Goal: Use online tool/utility: Utilize a website feature to perform a specific function

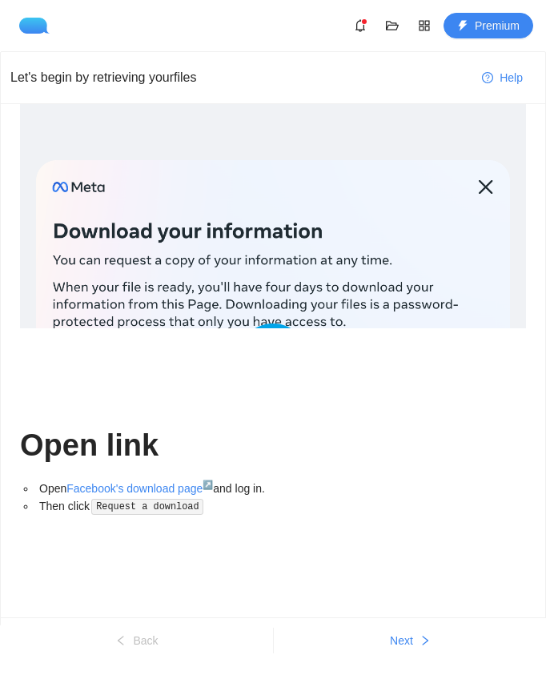
scroll to position [40, 0]
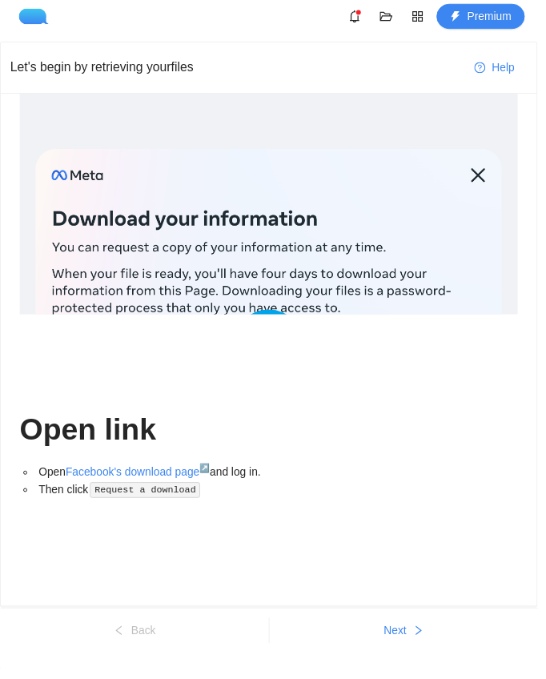
click at [433, 636] on button "Next" at bounding box center [410, 640] width 273 height 26
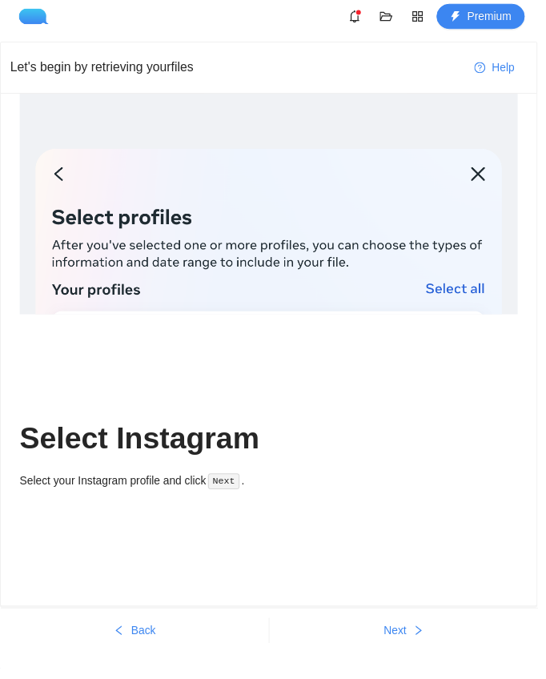
click at [431, 644] on icon "right" at bounding box center [424, 640] width 11 height 11
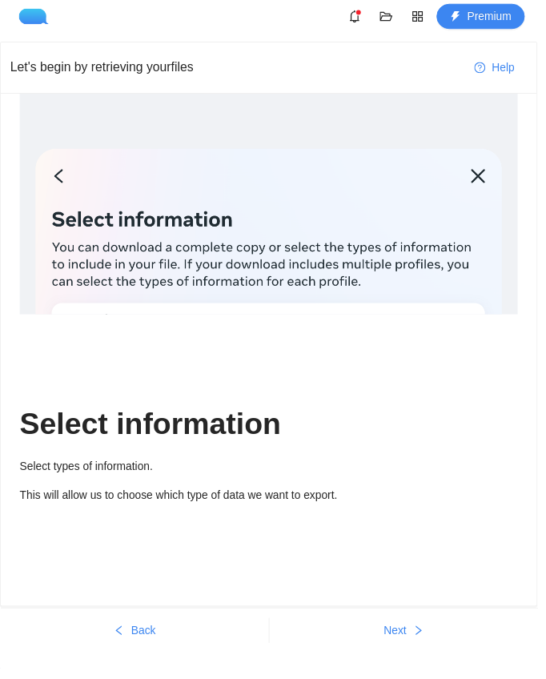
click at [428, 646] on icon "right" at bounding box center [424, 640] width 11 height 11
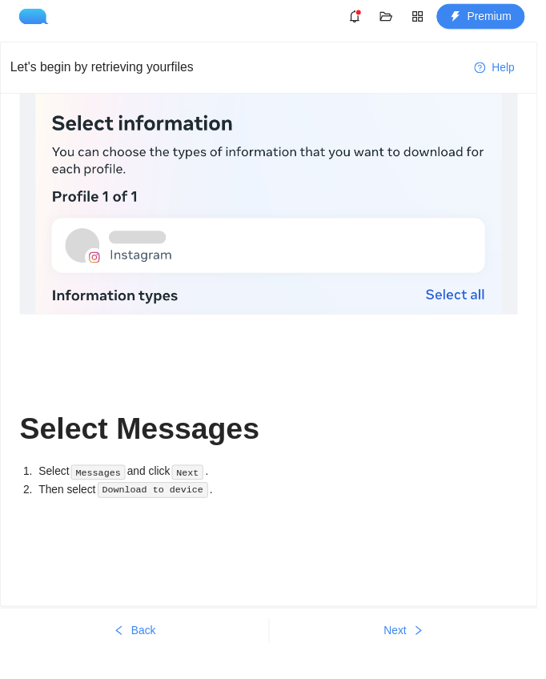
click at [430, 646] on icon "right" at bounding box center [424, 640] width 11 height 11
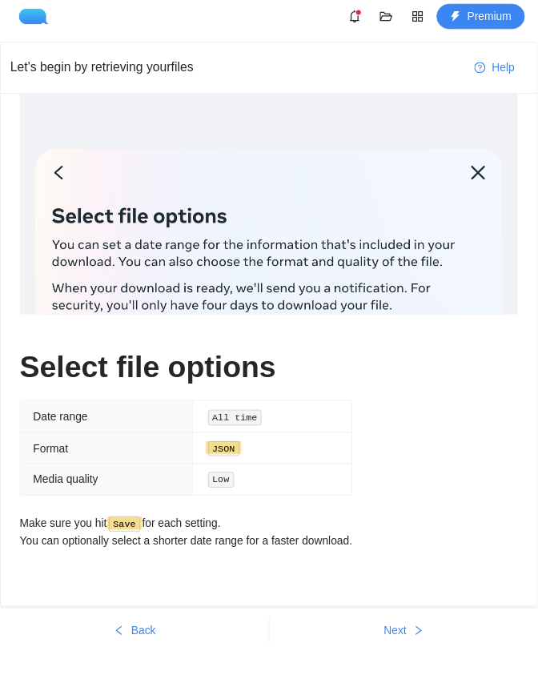
click at [413, 647] on span "Next" at bounding box center [401, 640] width 23 height 18
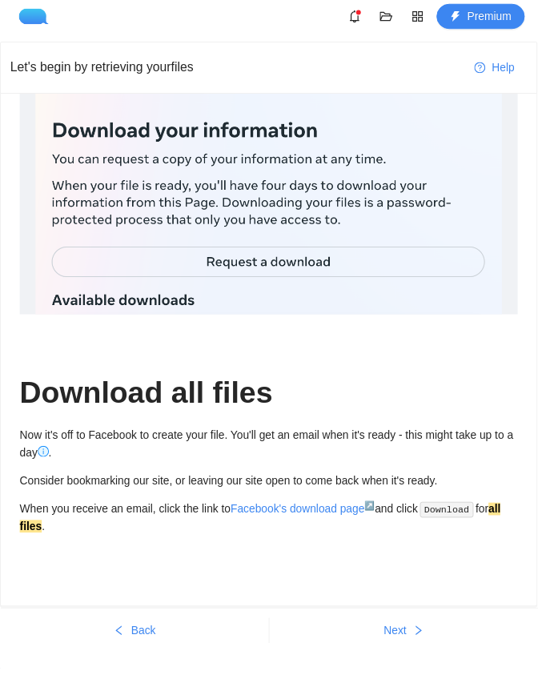
click at [424, 647] on button "Next" at bounding box center [410, 640] width 273 height 26
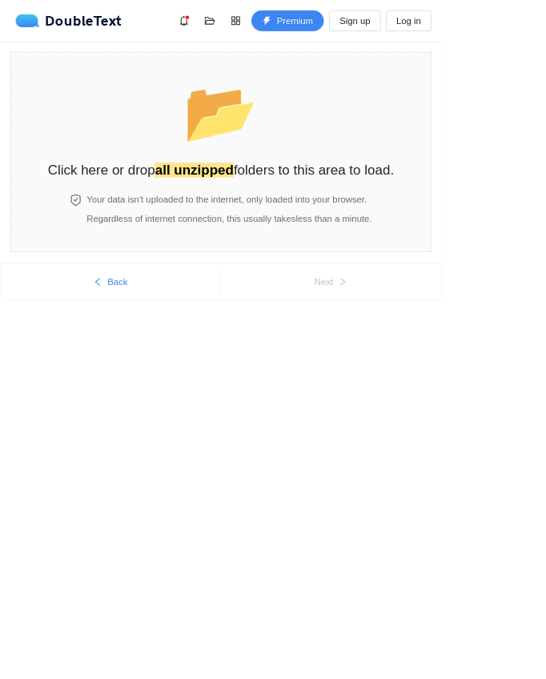
click at [328, 276] on span "Regardless of internet connection, this usually takes less than a minute ." at bounding box center [283, 269] width 352 height 13
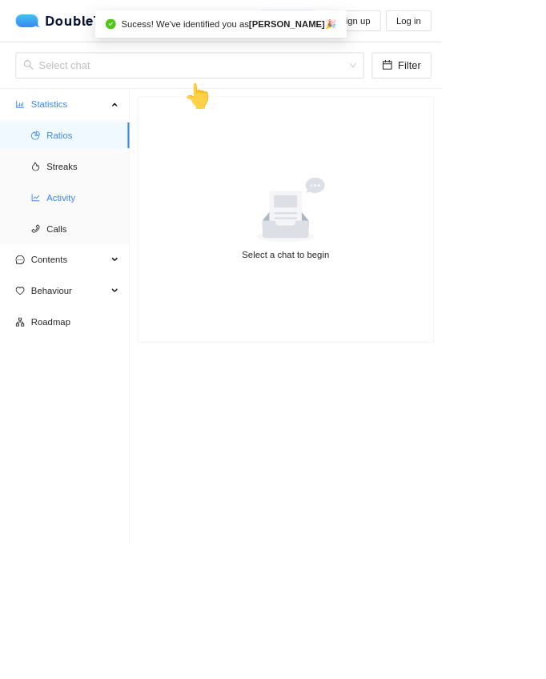
click at [46, 247] on icon "line-chart" at bounding box center [43, 244] width 11 height 11
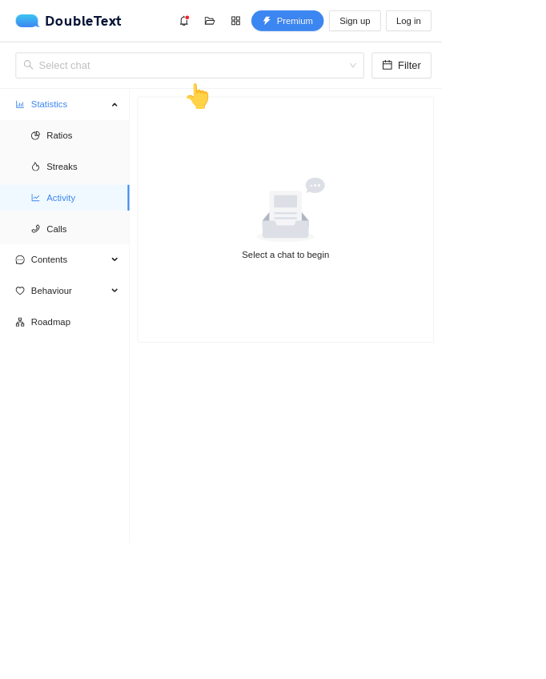
click at [327, 311] on div "Select a chat to begin" at bounding box center [353, 315] width 346 height 18
click at [391, 241] on icon at bounding box center [352, 259] width 147 height 80
click at [370, 92] on input "search" at bounding box center [229, 81] width 400 height 30
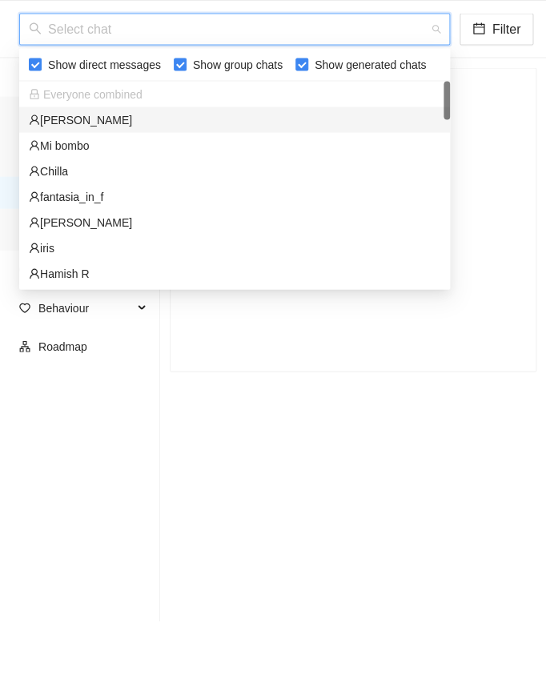
click at [256, 162] on div "[PERSON_NAME]" at bounding box center [234, 171] width 411 height 18
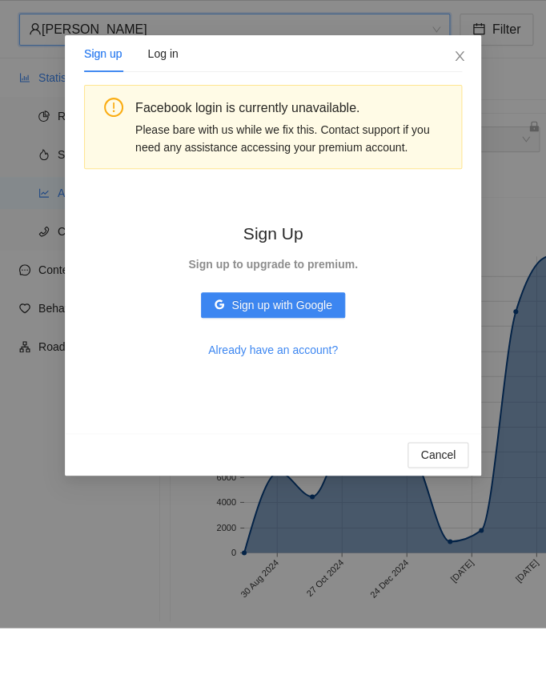
scroll to position [44, 0]
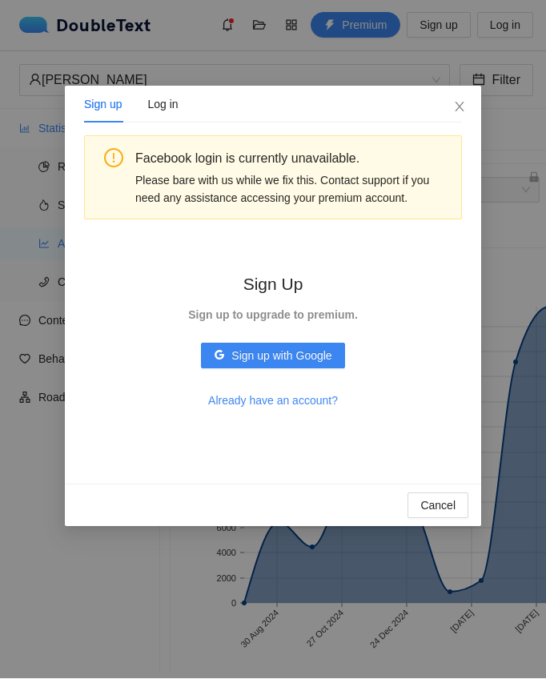
click at [459, 106] on icon "close" at bounding box center [459, 107] width 9 height 10
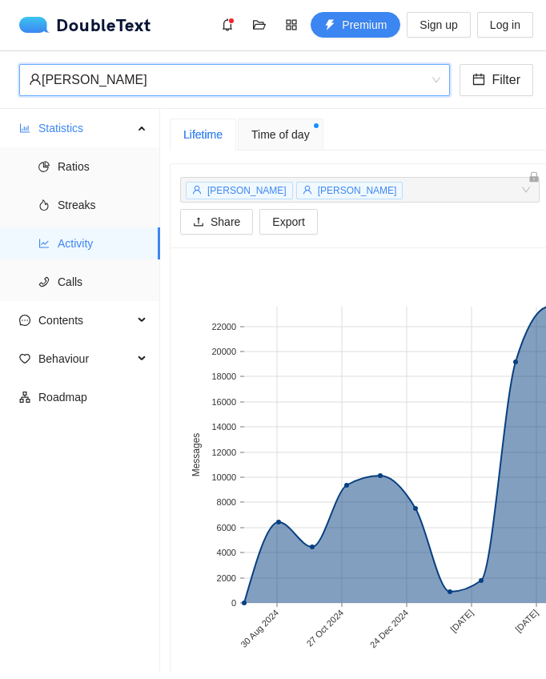
scroll to position [0, 13]
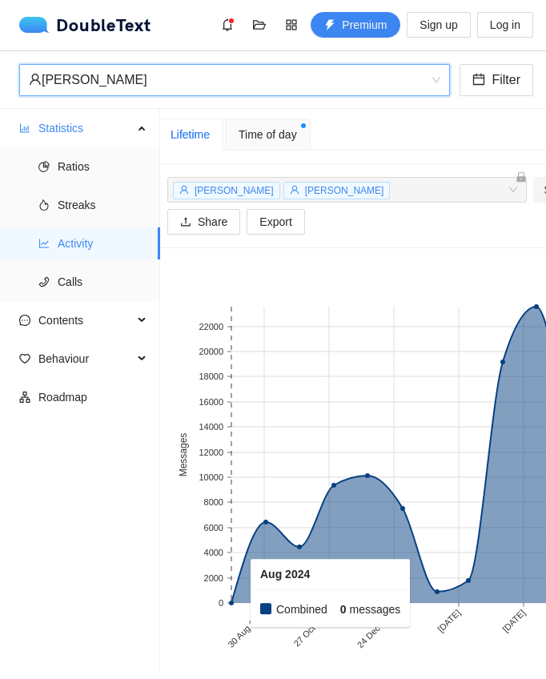
click at [239, 549] on rect at bounding box center [240, 455] width 18 height 296
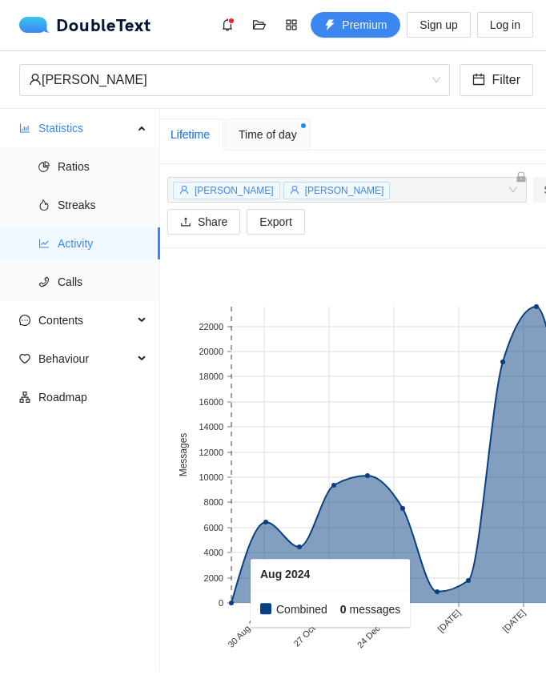
click at [234, 557] on rect at bounding box center [240, 455] width 18 height 296
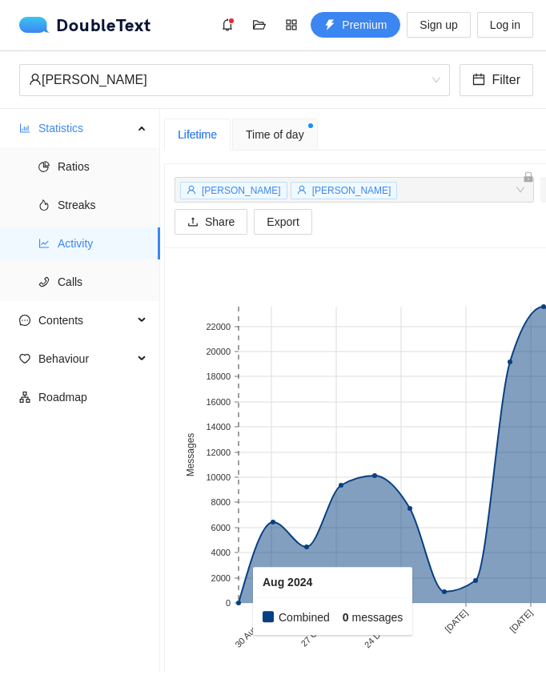
scroll to position [0, 2]
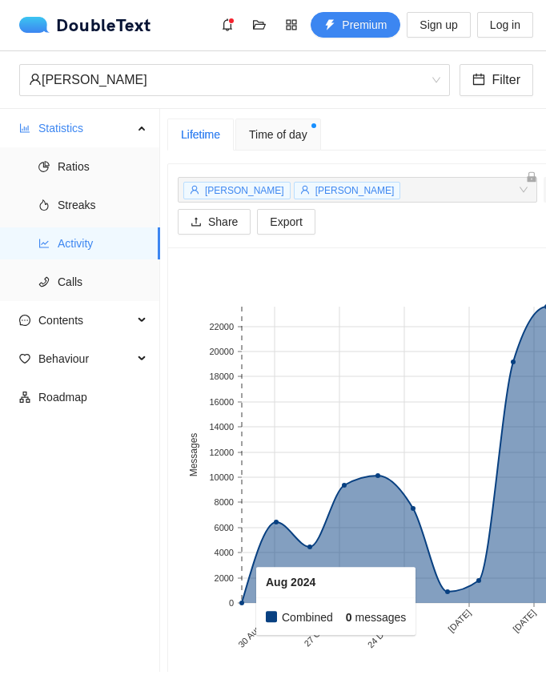
click at [290, 478] on rect at bounding box center [276, 455] width 34 height 296
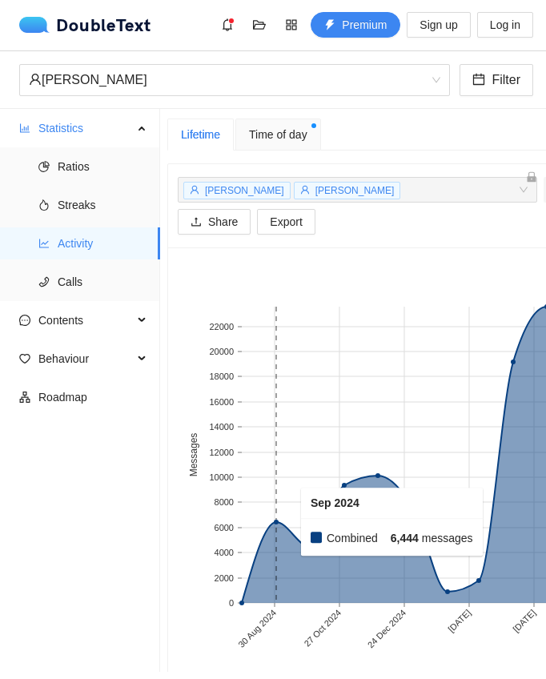
click at [250, 545] on rect at bounding box center [251, 455] width 18 height 296
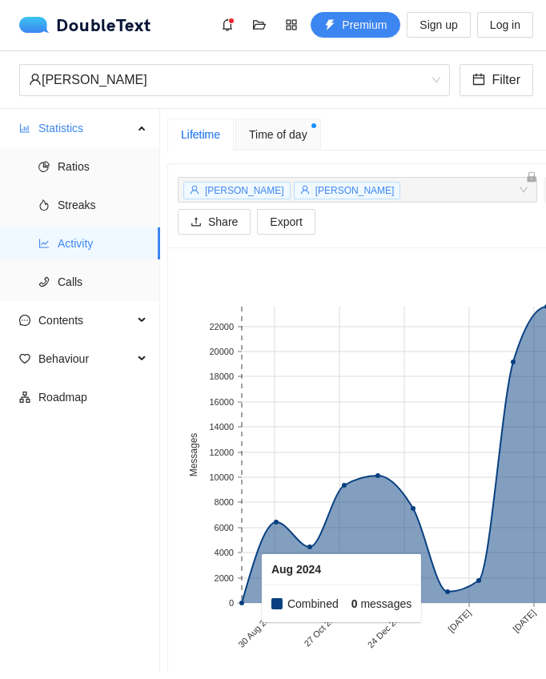
click at [251, 543] on rect at bounding box center [251, 455] width 18 height 296
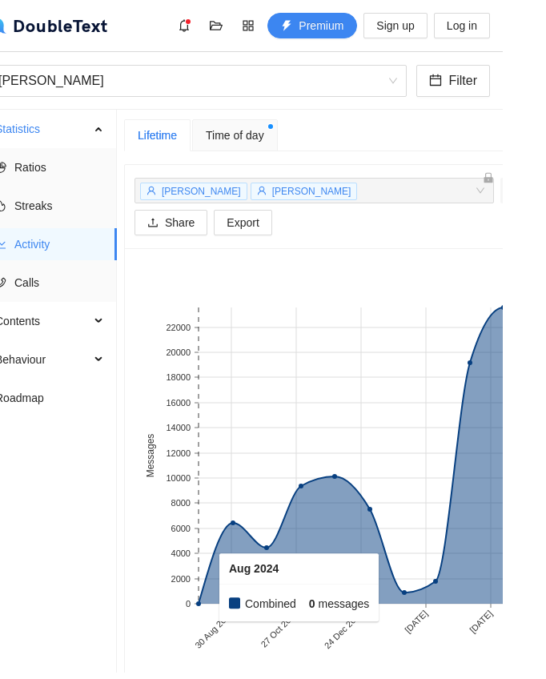
scroll to position [44, 0]
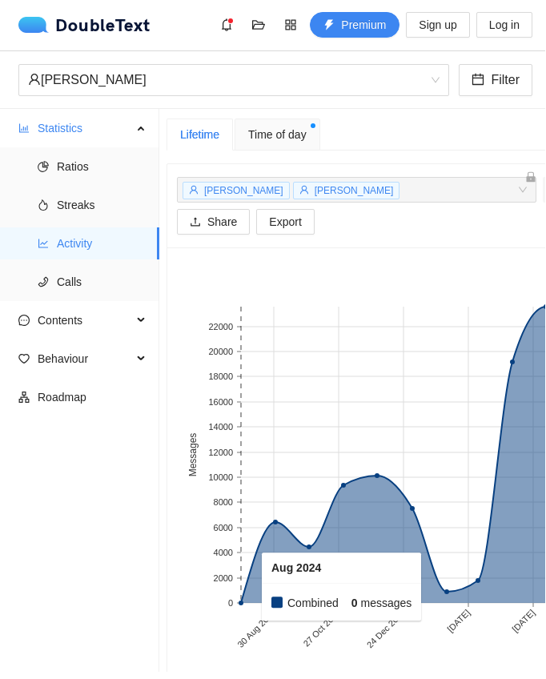
click at [526, 315] on rect at bounding box center [513, 455] width 34 height 296
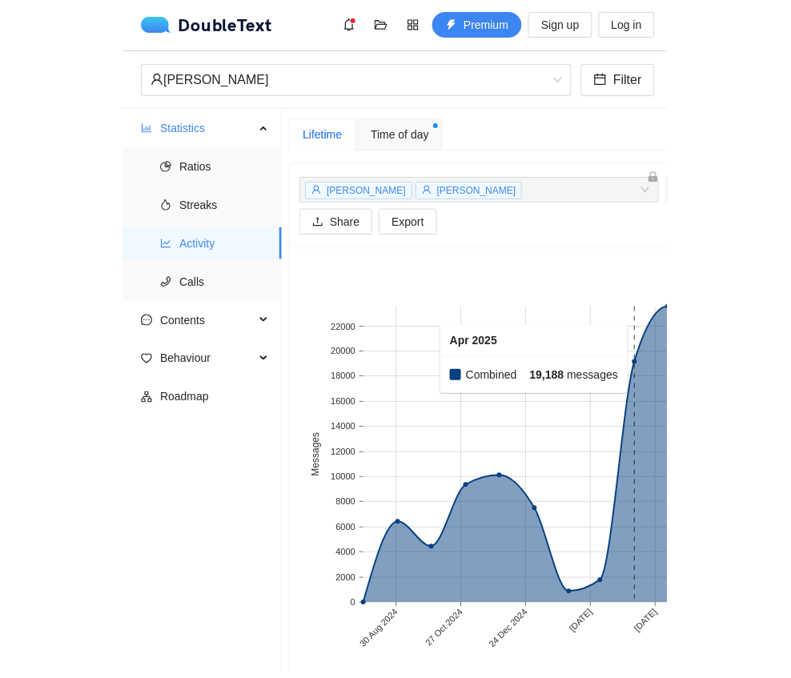
scroll to position [45, 0]
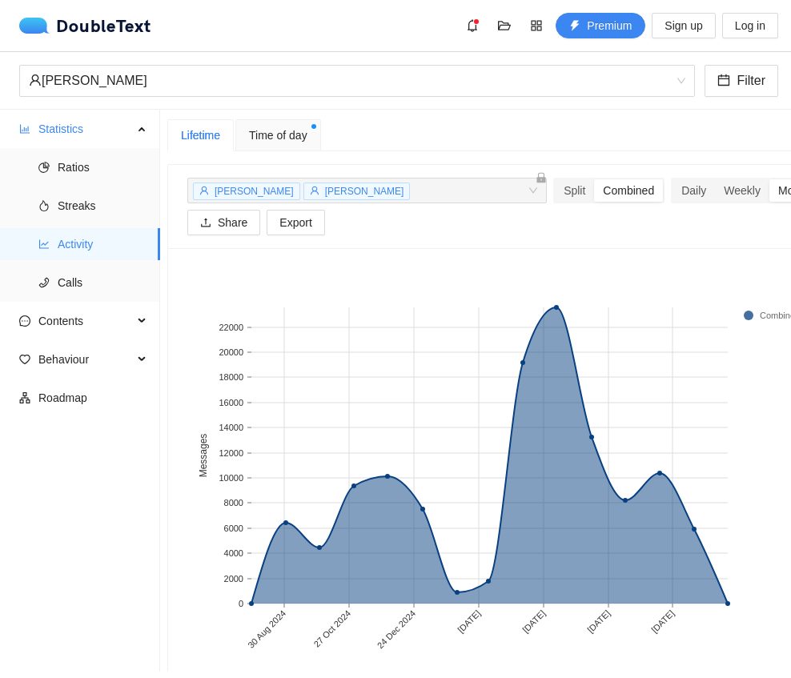
click at [545, 267] on rect at bounding box center [507, 467] width 640 height 400
click at [545, 307] on rect at bounding box center [556, 455] width 34 height 296
click at [545, 179] on div "Daily" at bounding box center [693, 190] width 42 height 22
click at [545, 179] on input "Daily" at bounding box center [672, 179] width 0 height 0
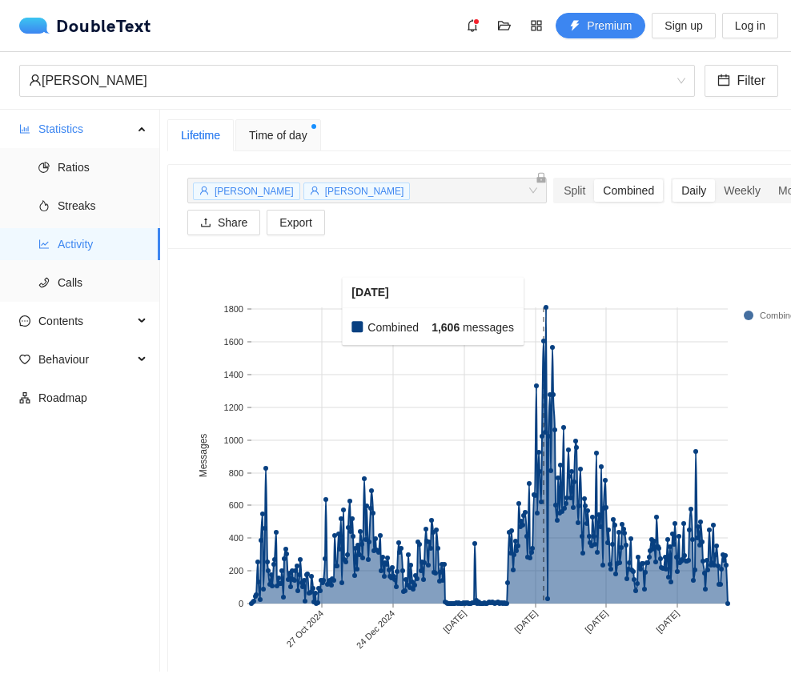
click at [543, 307] on rect at bounding box center [544, 455] width 2 height 296
click at [545, 307] on rect at bounding box center [552, 455] width 2 height 296
click at [543, 307] on rect at bounding box center [544, 455] width 2 height 296
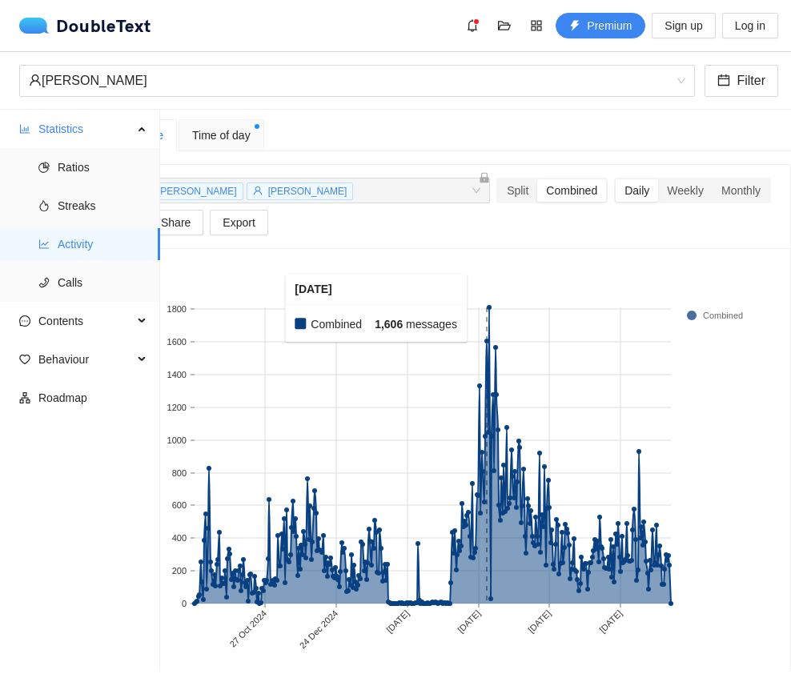
scroll to position [0, 69]
click at [498, 179] on div "Split" at bounding box center [517, 190] width 39 height 22
click at [498, 179] on input "Split" at bounding box center [498, 179] width 0 height 0
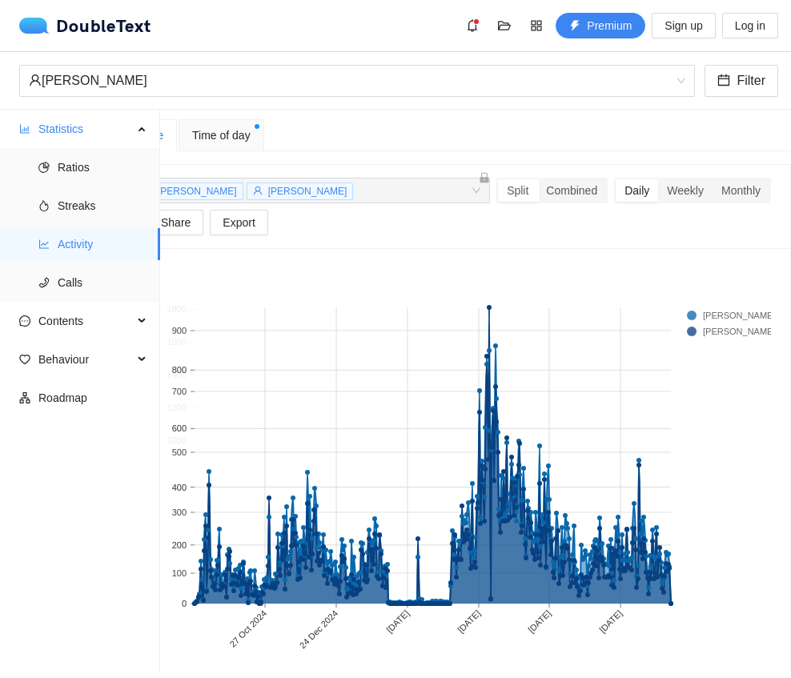
click at [498, 179] on div "Split" at bounding box center [517, 190] width 39 height 22
click at [498, 179] on input "Split" at bounding box center [498, 179] width 0 height 0
click at [42, 278] on icon "phone" at bounding box center [44, 283] width 10 height 10
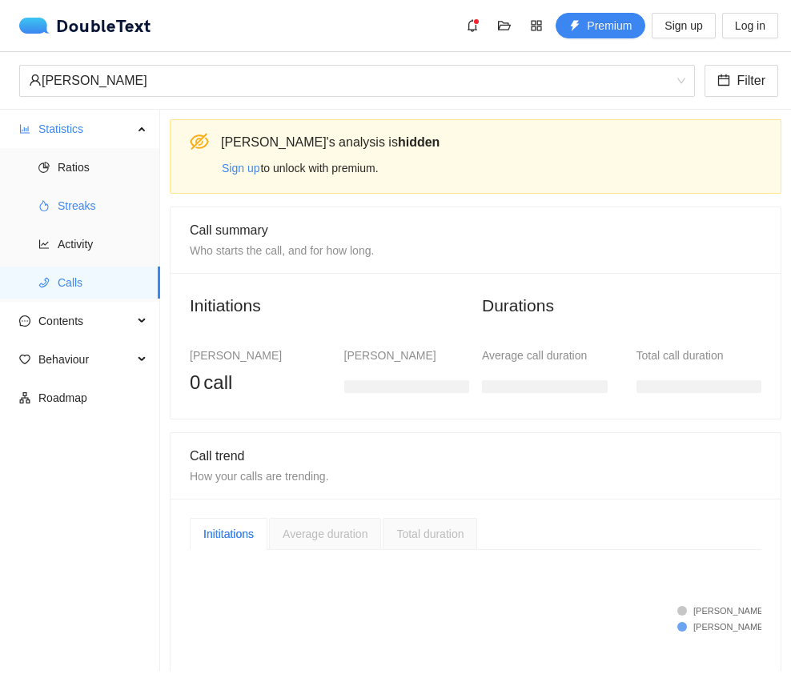
click at [33, 190] on li "Streaks" at bounding box center [80, 206] width 160 height 32
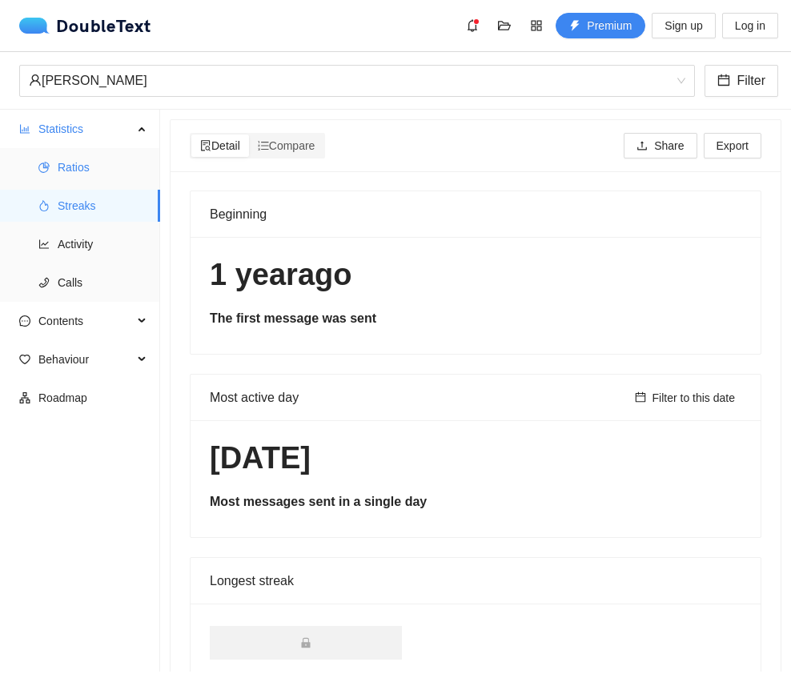
click at [47, 162] on icon "pie-chart" at bounding box center [43, 167] width 11 height 11
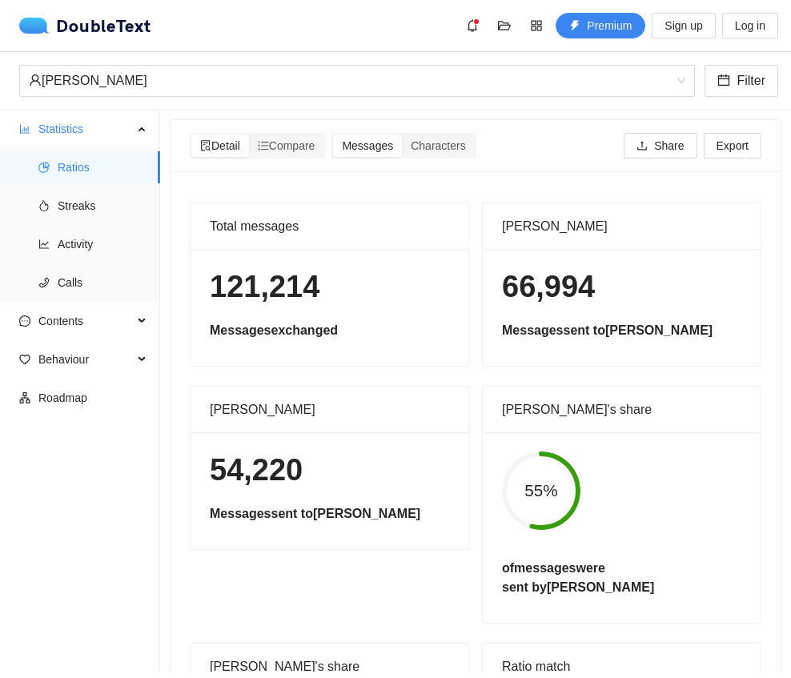
click at [454, 139] on span "Characters" at bounding box center [438, 145] width 54 height 13
click at [402, 134] on input "Characters" at bounding box center [402, 134] width 0 height 0
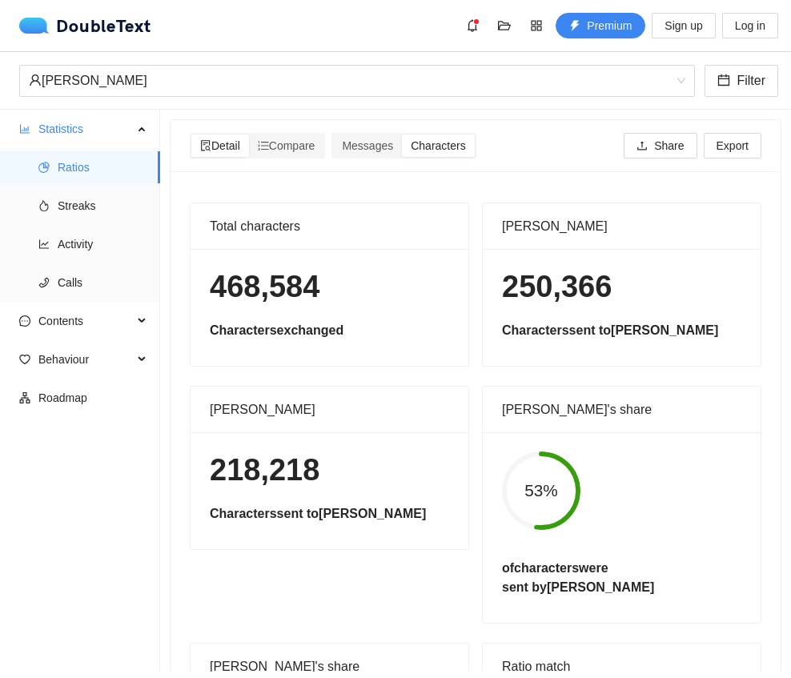
click at [311, 134] on div "Compare" at bounding box center [286, 145] width 75 height 22
click at [249, 134] on input "Compare" at bounding box center [249, 134] width 0 height 0
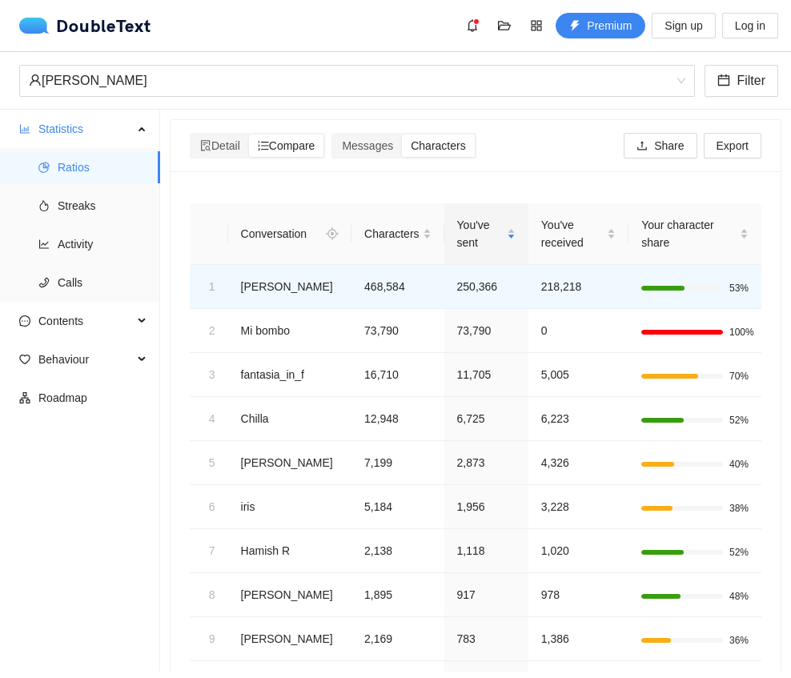
click at [393, 139] on span "Messages" at bounding box center [367, 145] width 51 height 13
click at [333, 134] on input "Messages" at bounding box center [333, 134] width 0 height 0
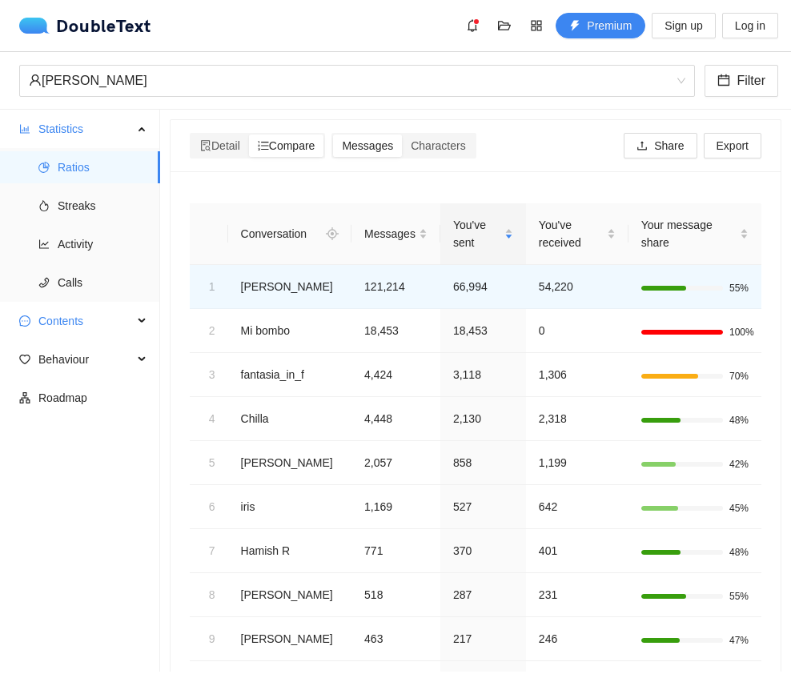
click at [53, 305] on span "Contents" at bounding box center [85, 321] width 94 height 32
click at [74, 382] on span "Emojis" at bounding box center [103, 398] width 90 height 32
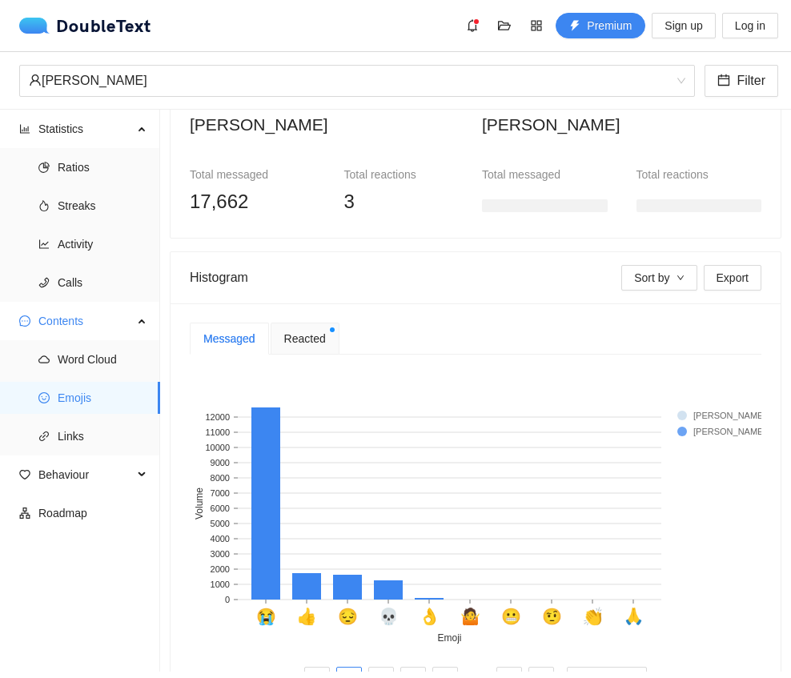
scroll to position [160, 0]
click at [319, 331] on span "Reacted" at bounding box center [305, 340] width 42 height 18
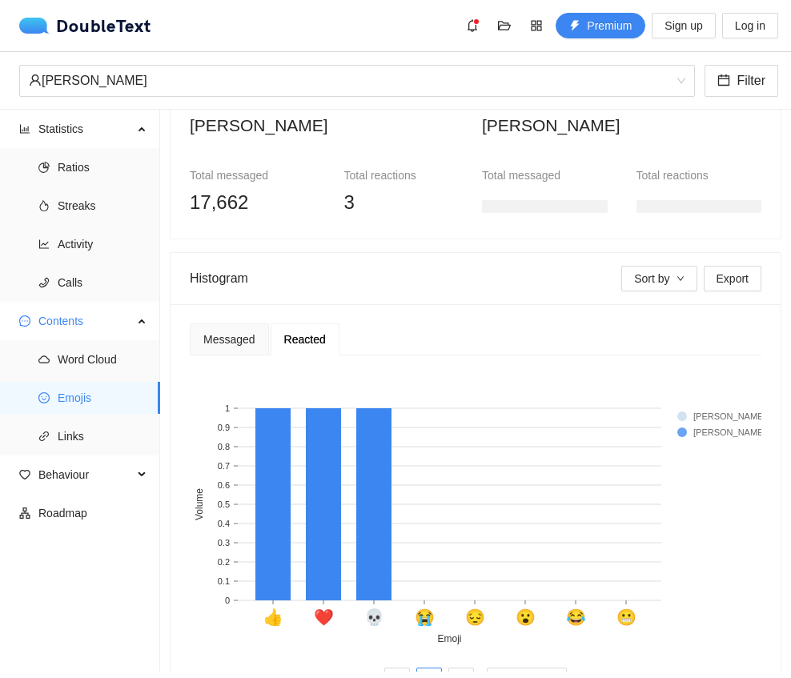
click at [213, 323] on div "Messaged" at bounding box center [229, 339] width 79 height 32
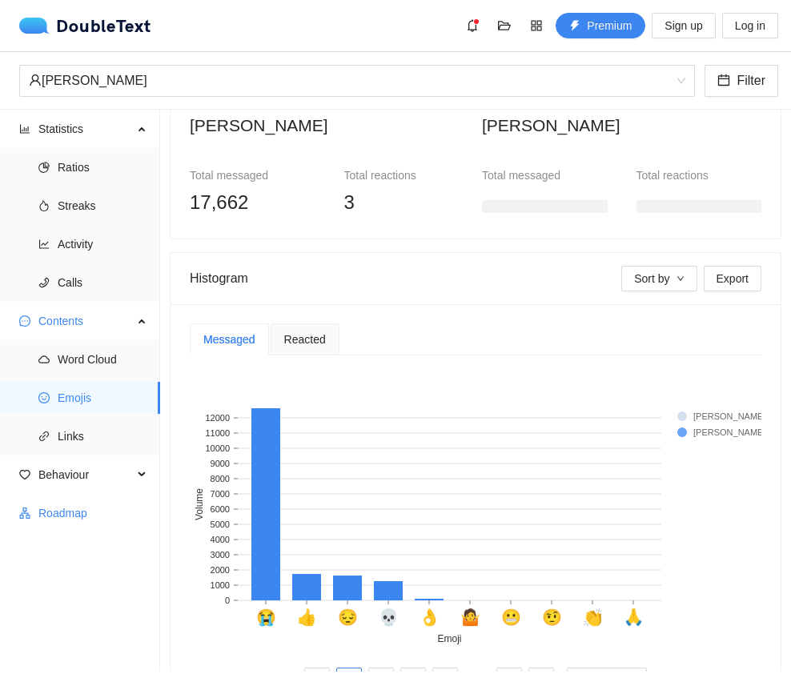
click at [79, 497] on span "Roadmap" at bounding box center [92, 513] width 109 height 32
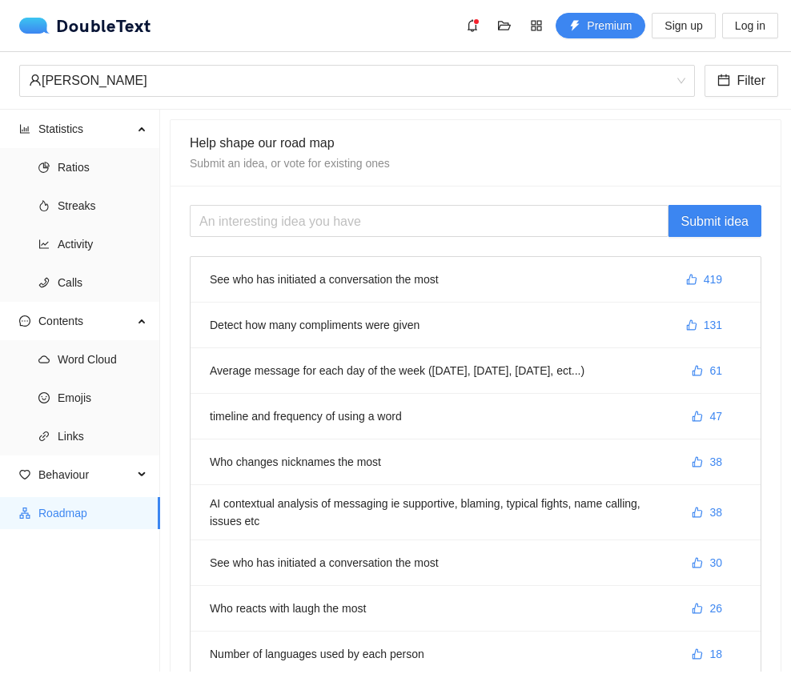
click at [116, 459] on span "Behaviour" at bounding box center [85, 475] width 94 height 32
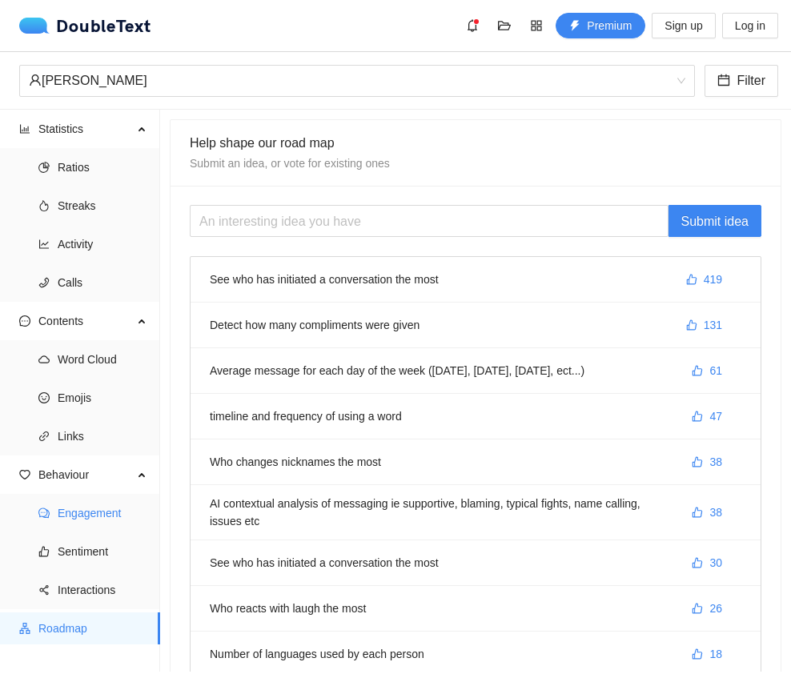
click at [90, 497] on span "Engagement" at bounding box center [103, 513] width 90 height 32
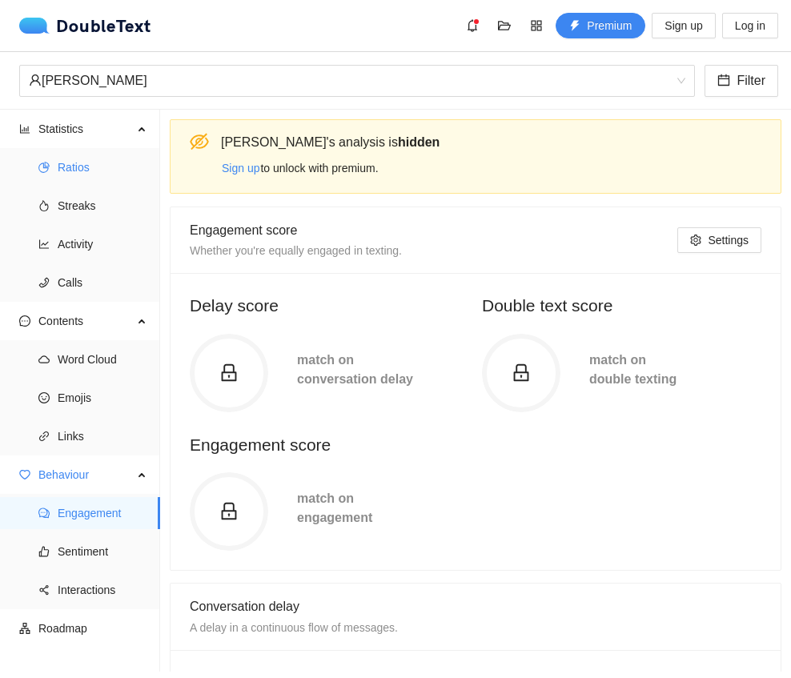
click at [42, 179] on li "Ratios" at bounding box center [80, 167] width 160 height 32
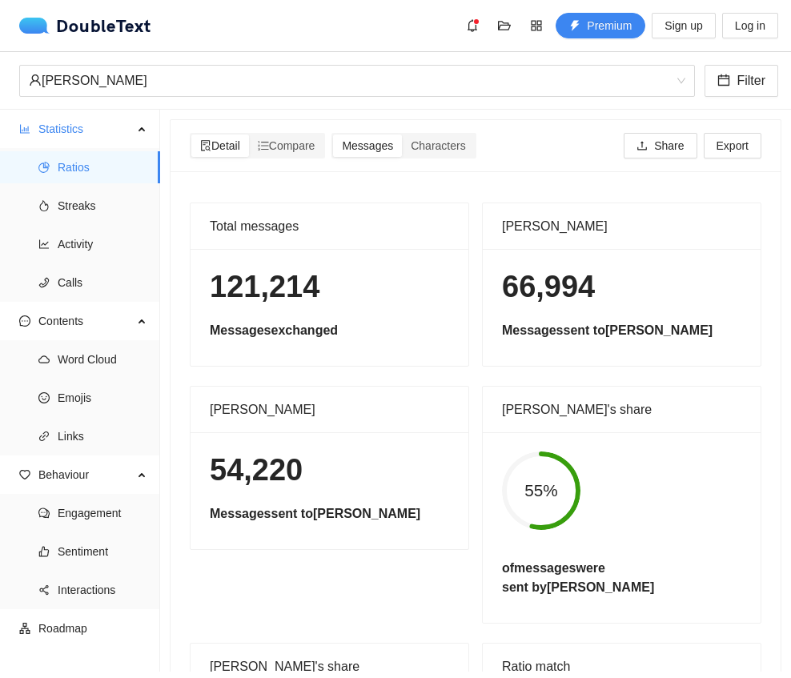
click at [43, 196] on li "Streaks" at bounding box center [80, 206] width 160 height 32
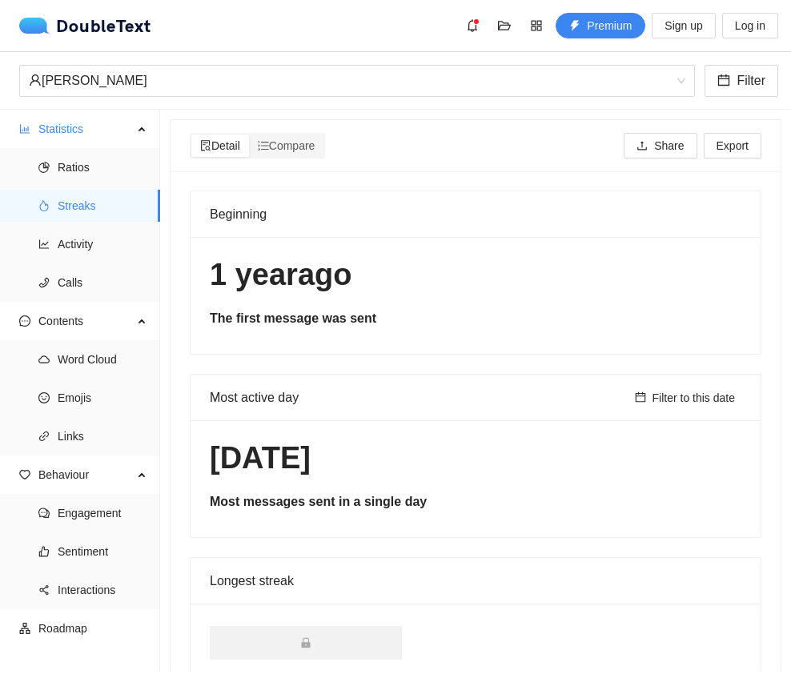
click at [46, 238] on li "Activity" at bounding box center [80, 244] width 160 height 32
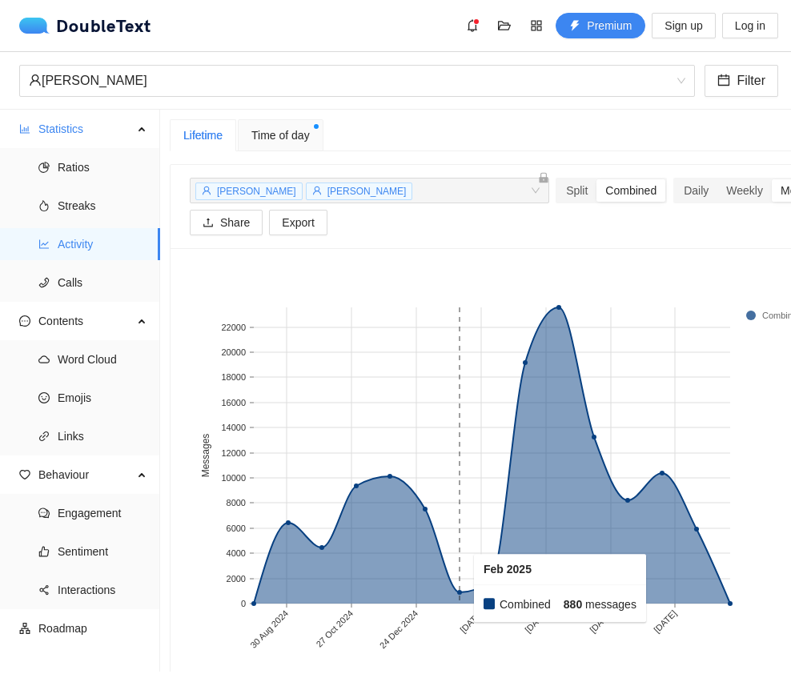
click at [463, 588] on rect at bounding box center [459, 455] width 33 height 296
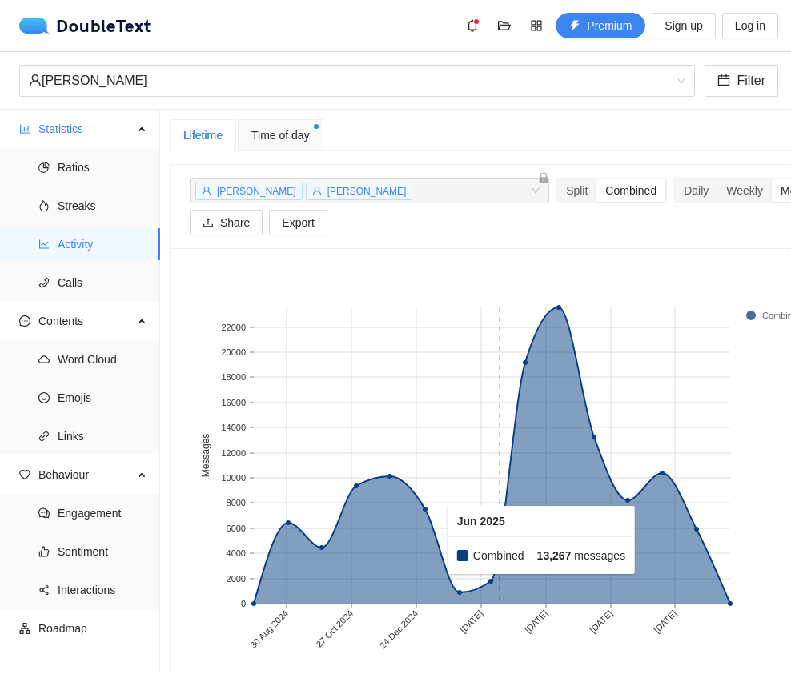
click at [545, 426] on rect at bounding box center [593, 455] width 34 height 296
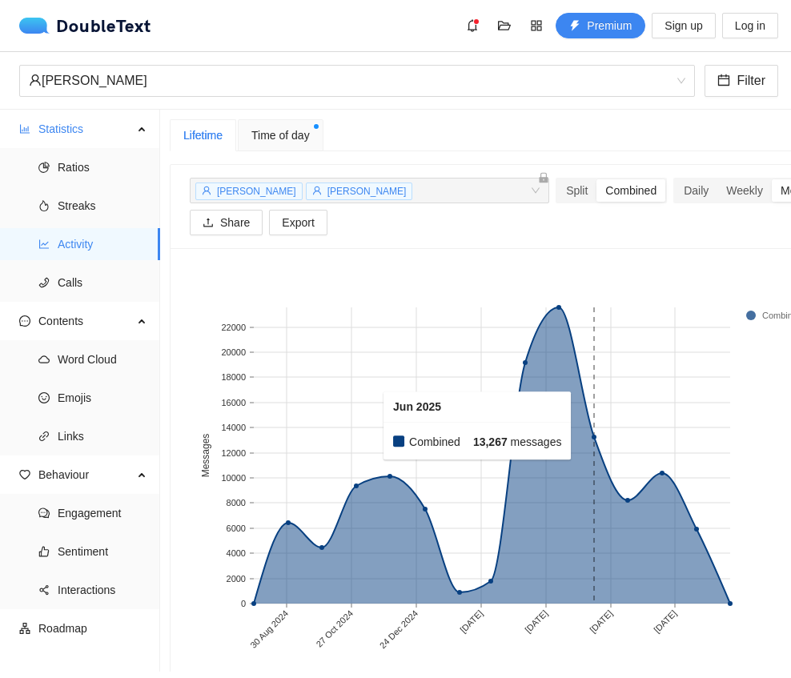
click at [545, 328] on rect at bounding box center [559, 455] width 34 height 296
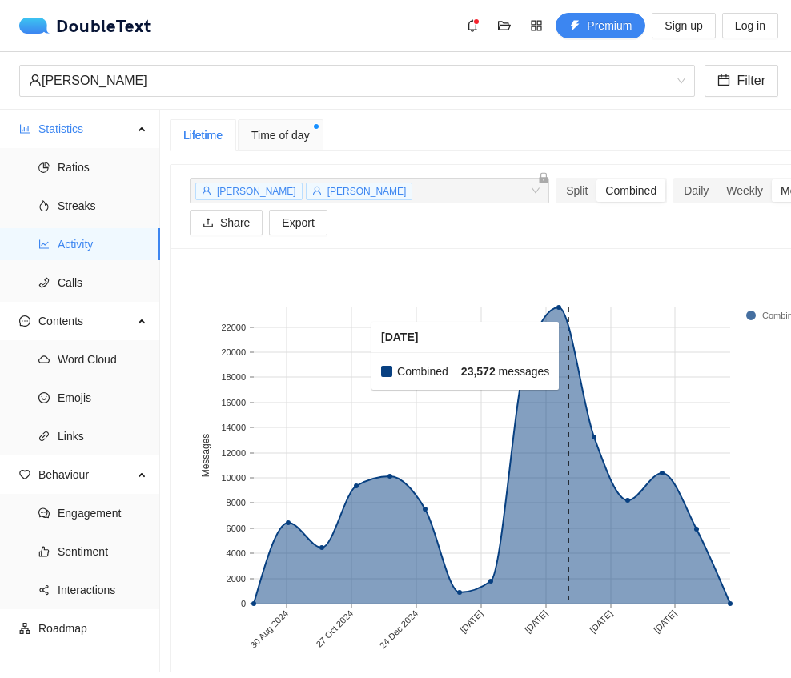
click at [545, 327] on rect at bounding box center [559, 455] width 34 height 296
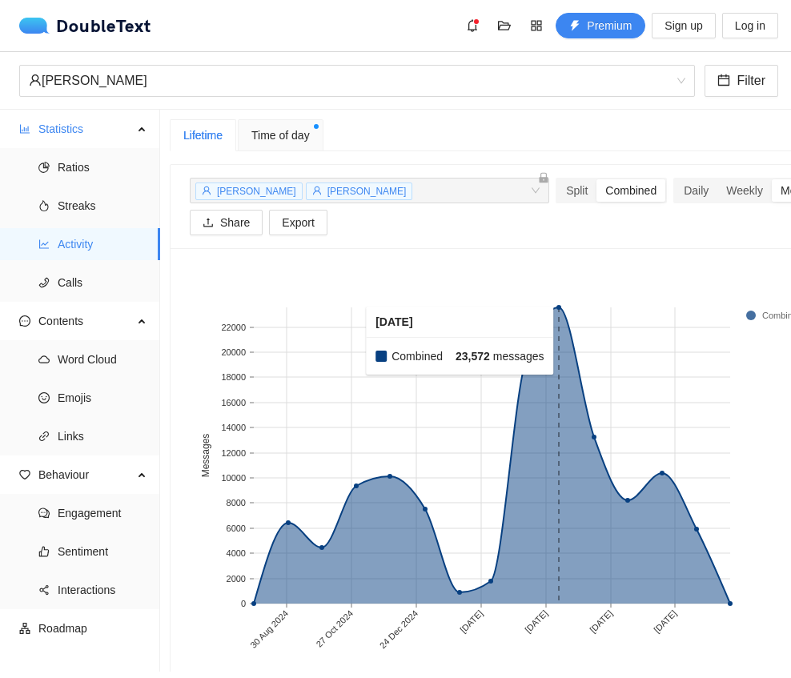
click at [545, 416] on rect at bounding box center [559, 455] width 34 height 296
click at [545, 299] on rect at bounding box center [510, 467] width 640 height 400
click at [385, 487] on rect at bounding box center [390, 455] width 34 height 296
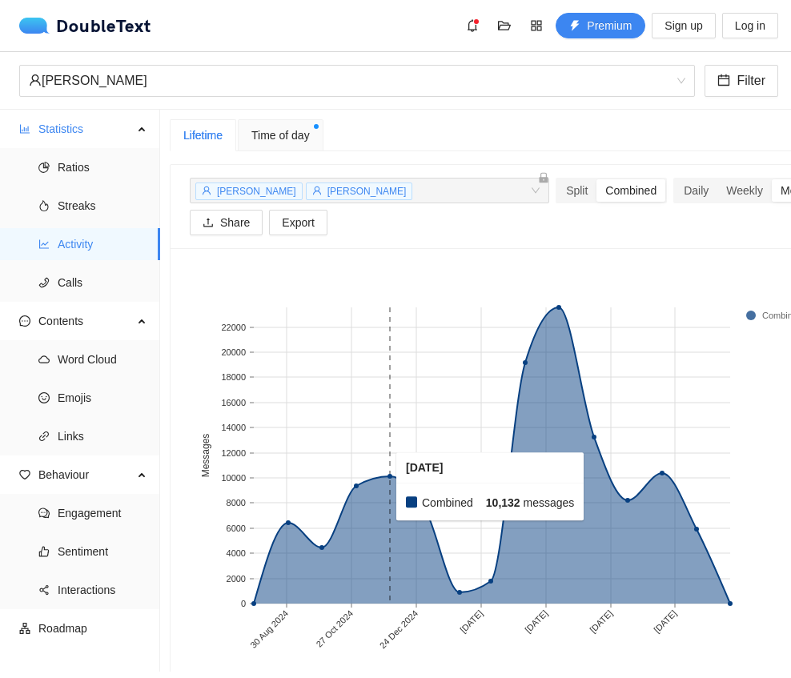
click at [545, 318] on rect at bounding box center [559, 455] width 34 height 296
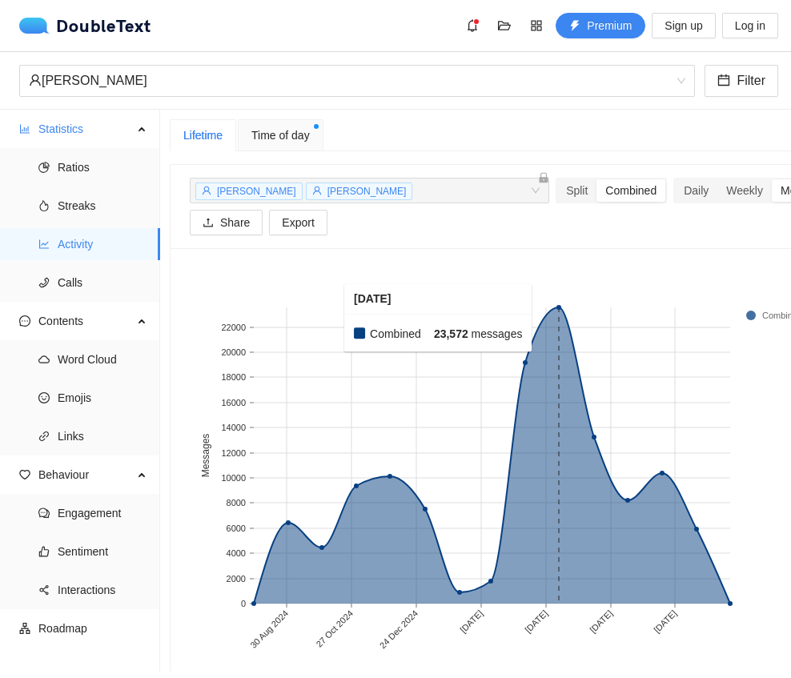
click at [545, 312] on rect at bounding box center [559, 455] width 34 height 296
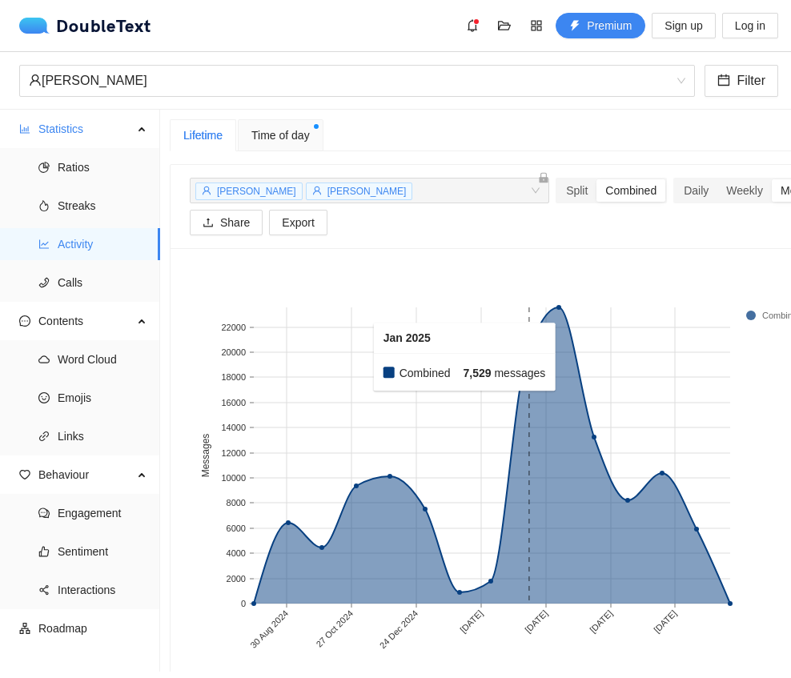
click at [426, 514] on rect at bounding box center [424, 455] width 35 height 296
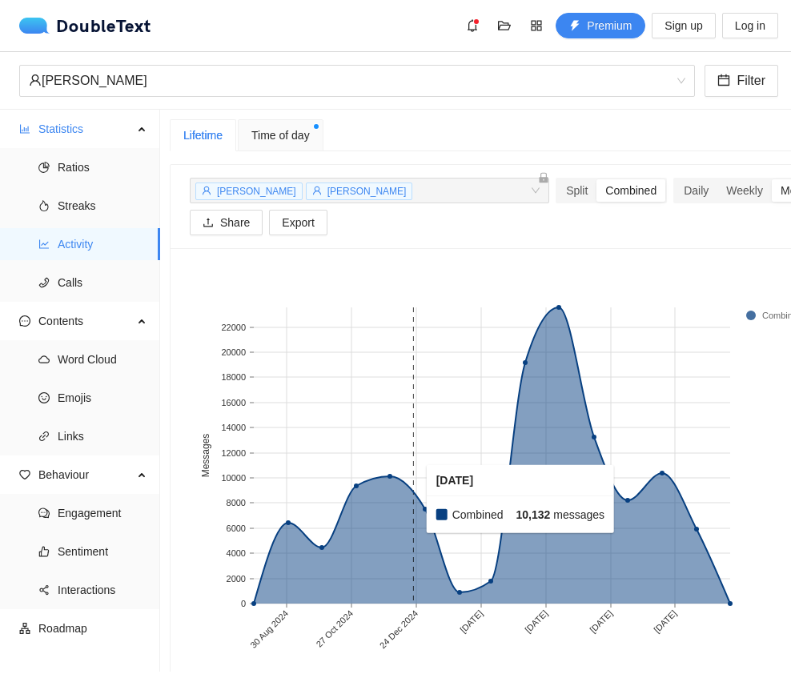
click at [394, 469] on rect at bounding box center [390, 455] width 34 height 296
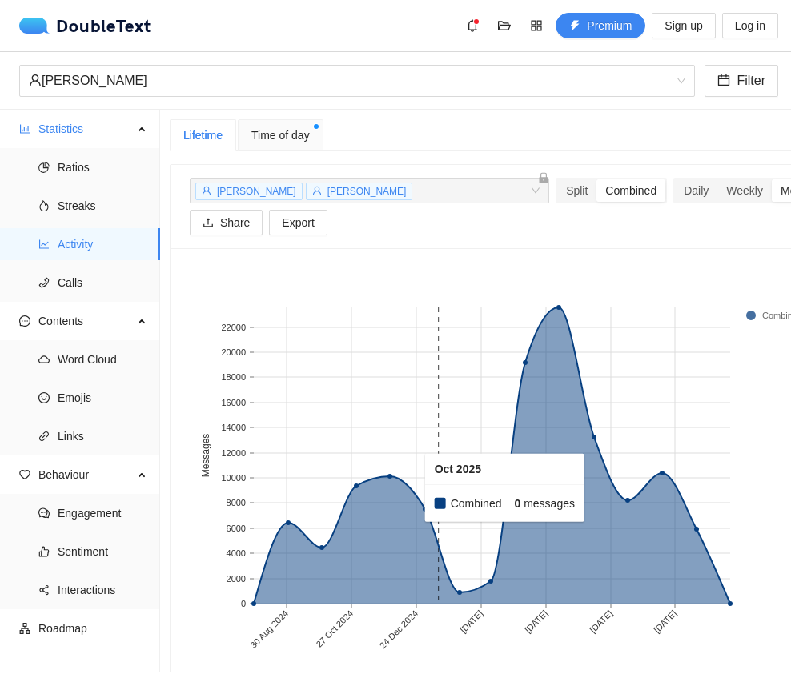
click at [545, 602] on rect at bounding box center [721, 455] width 17 height 296
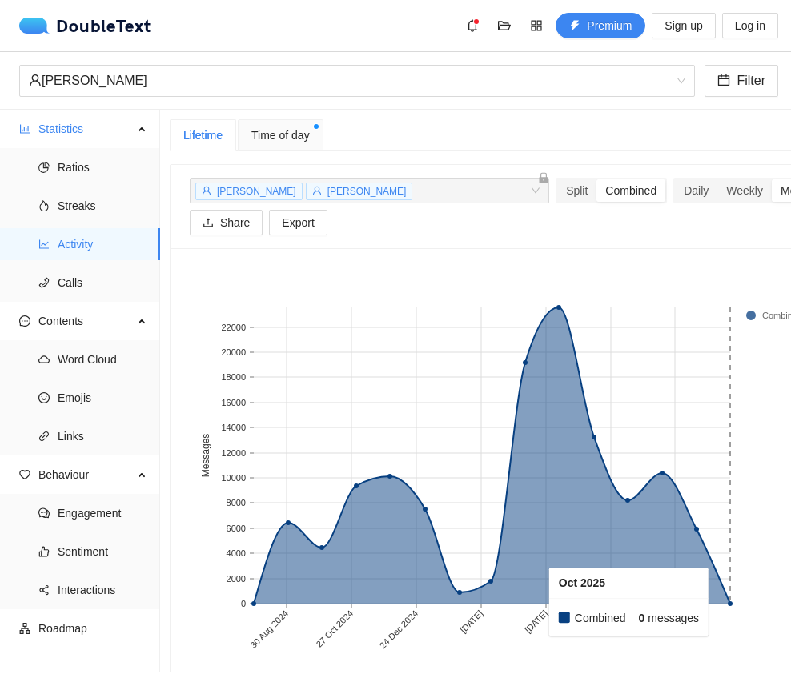
click at [545, 544] on rect at bounding box center [696, 455] width 34 height 296
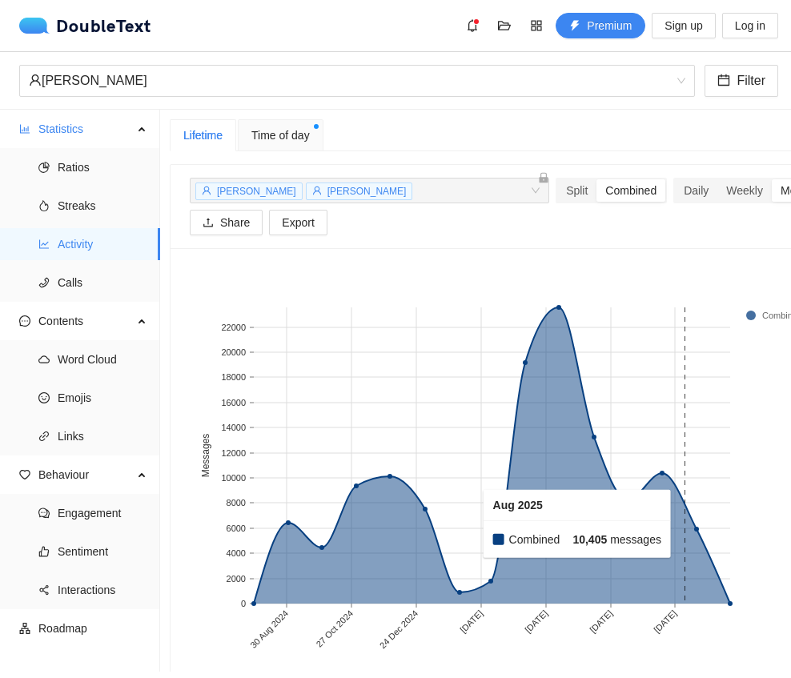
click at [545, 483] on rect at bounding box center [662, 455] width 34 height 296
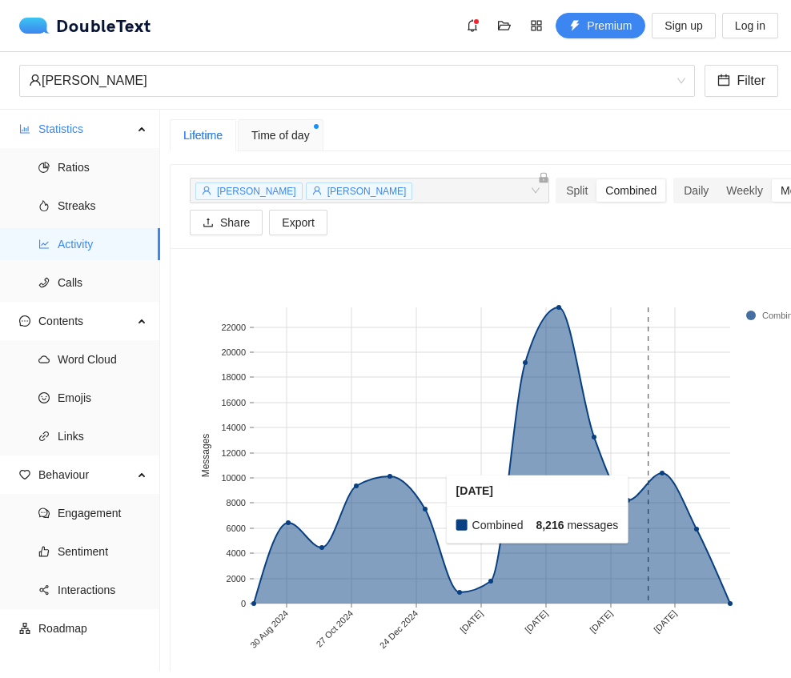
click at [545, 548] on rect at bounding box center [628, 455] width 34 height 296
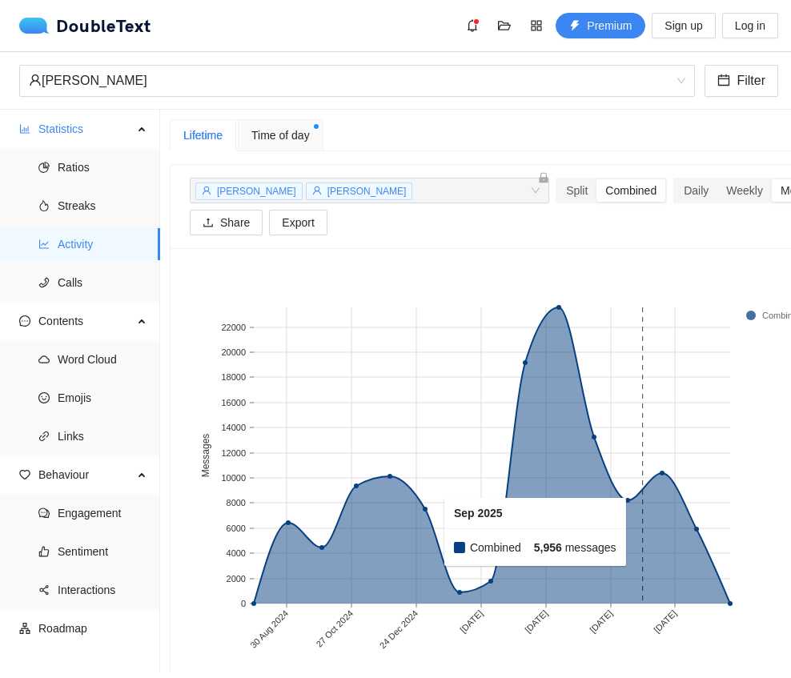
click at [545, 473] on rect at bounding box center [696, 455] width 34 height 296
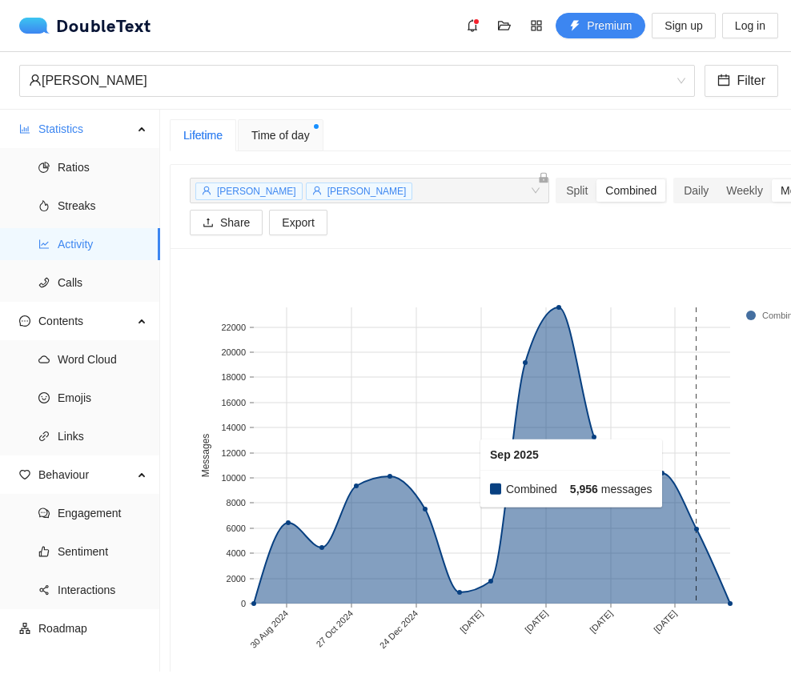
click at [545, 526] on rect at bounding box center [696, 455] width 34 height 296
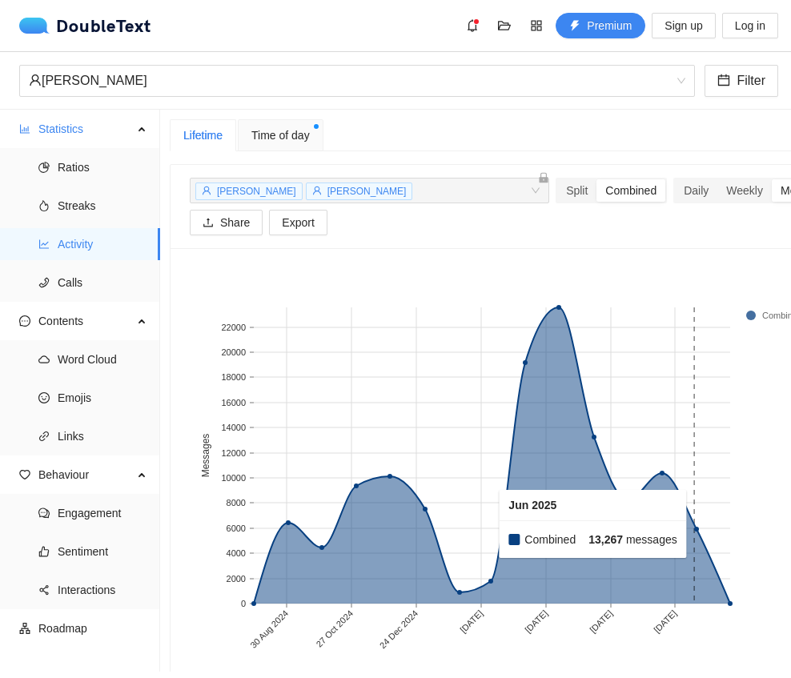
click at [545, 447] on rect at bounding box center [593, 455] width 34 height 296
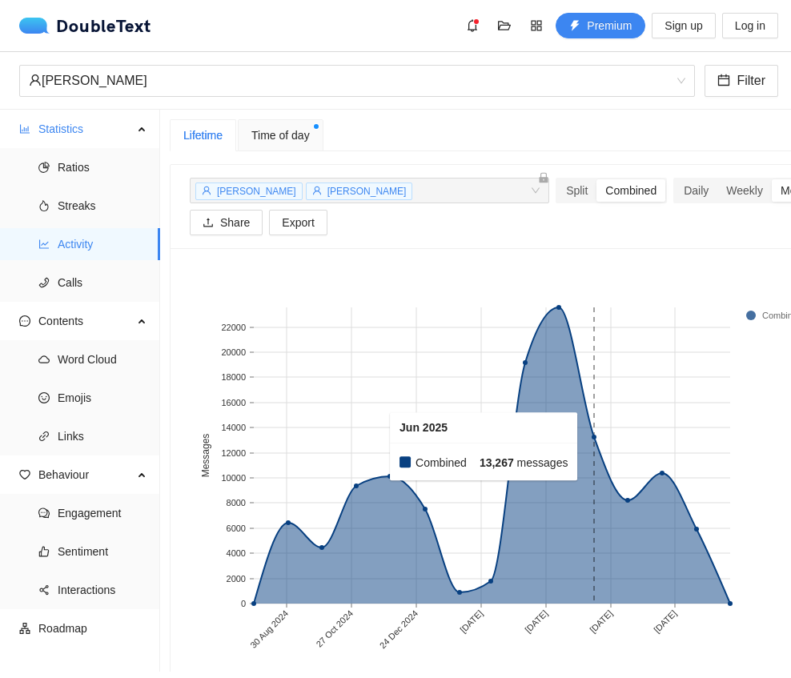
click at [545, 190] on div "Daily" at bounding box center [696, 190] width 42 height 22
click at [545, 179] on input "Daily" at bounding box center [675, 179] width 0 height 0
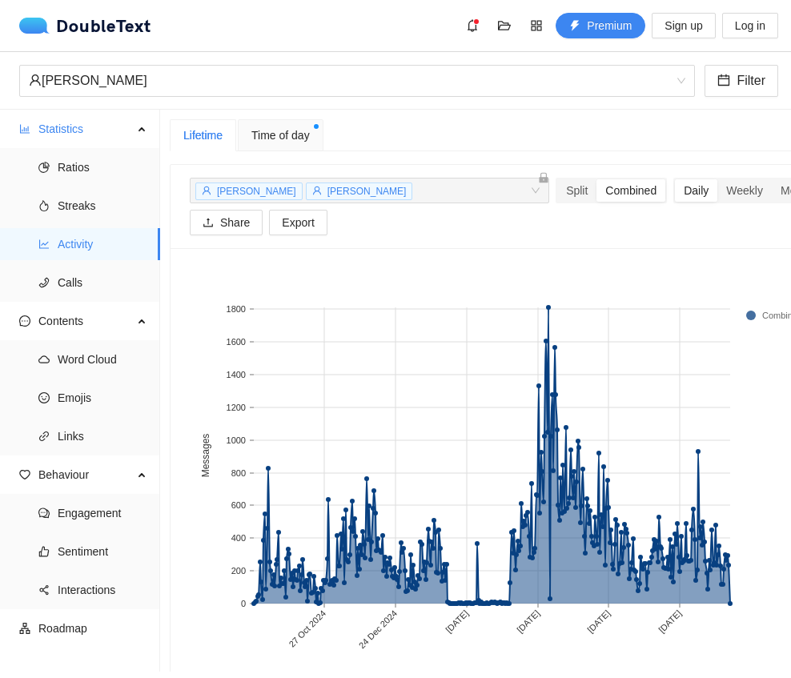
click at [545, 601] on rect at bounding box center [510, 467] width 640 height 400
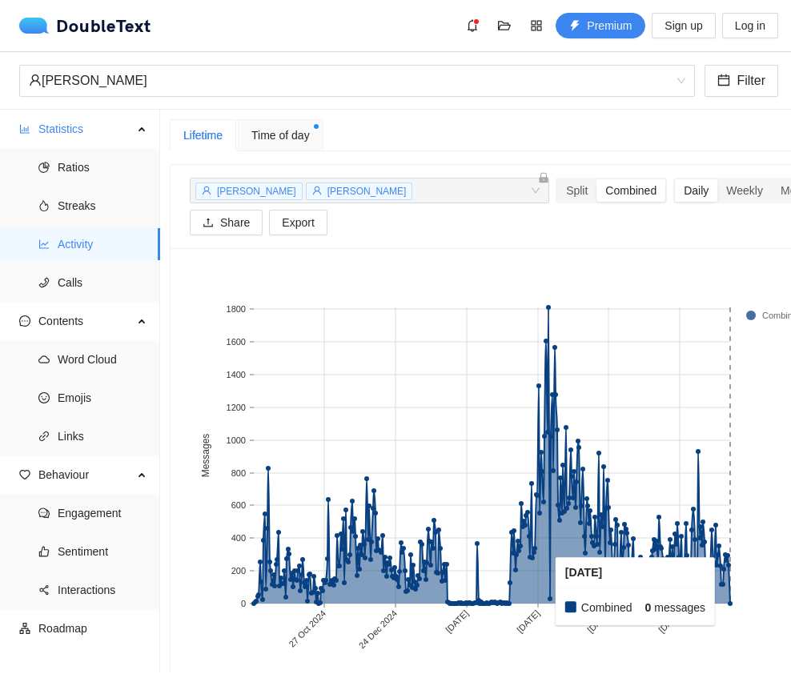
click at [545, 591] on rect at bounding box center [729, 455] width 1 height 296
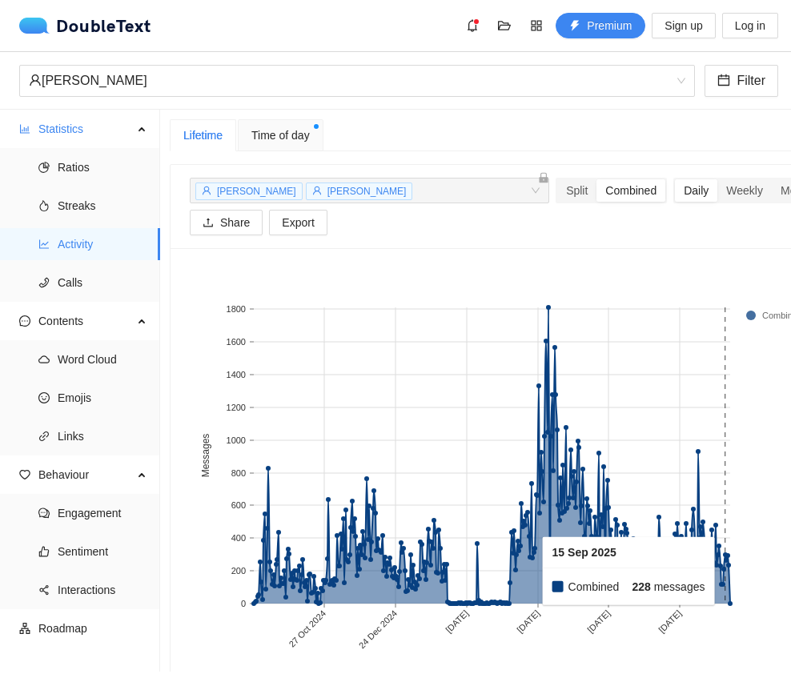
click at [545, 552] on rect at bounding box center [721, 455] width 2 height 296
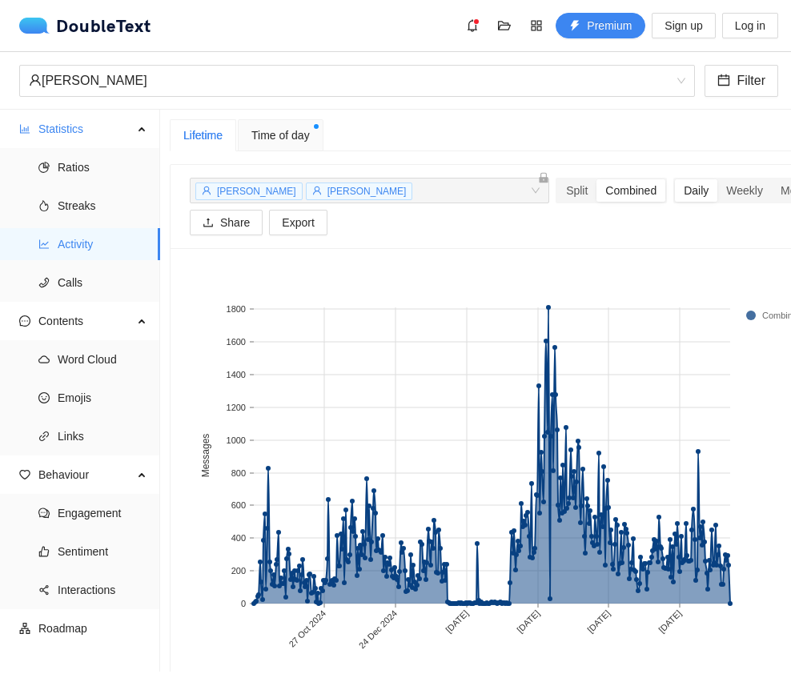
click at [545, 548] on rect at bounding box center [510, 467] width 640 height 400
click at [545, 547] on rect at bounding box center [728, 455] width 2 height 296
click at [545, 312] on rect at bounding box center [560, 455] width 2 height 296
click at [545, 307] on rect at bounding box center [510, 467] width 640 height 400
click at [542, 305] on rect at bounding box center [510, 467] width 640 height 400
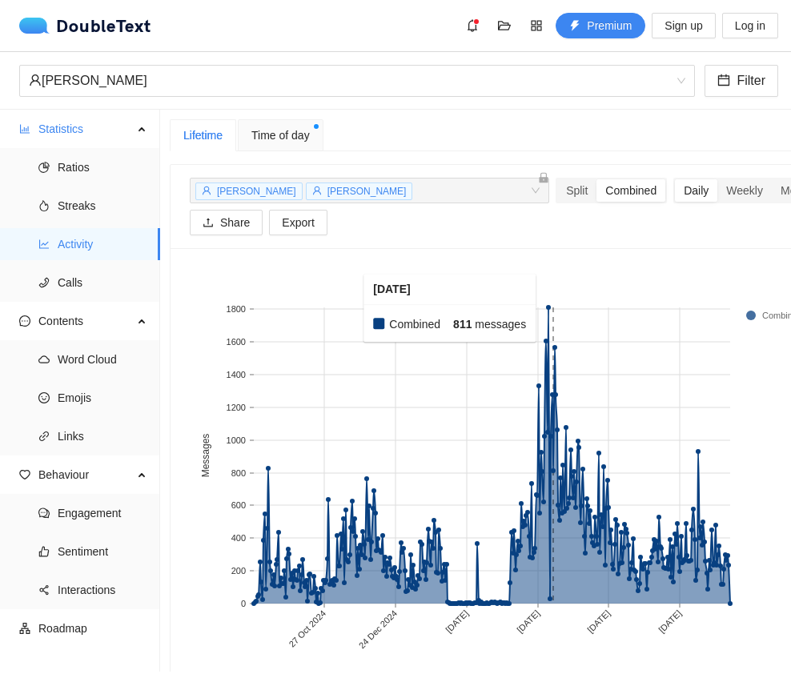
click at [545, 308] on rect at bounding box center [554, 455] width 2 height 296
click at [545, 313] on rect at bounding box center [549, 455] width 2 height 296
click at [472, 545] on rect at bounding box center [472, 455] width 2 height 296
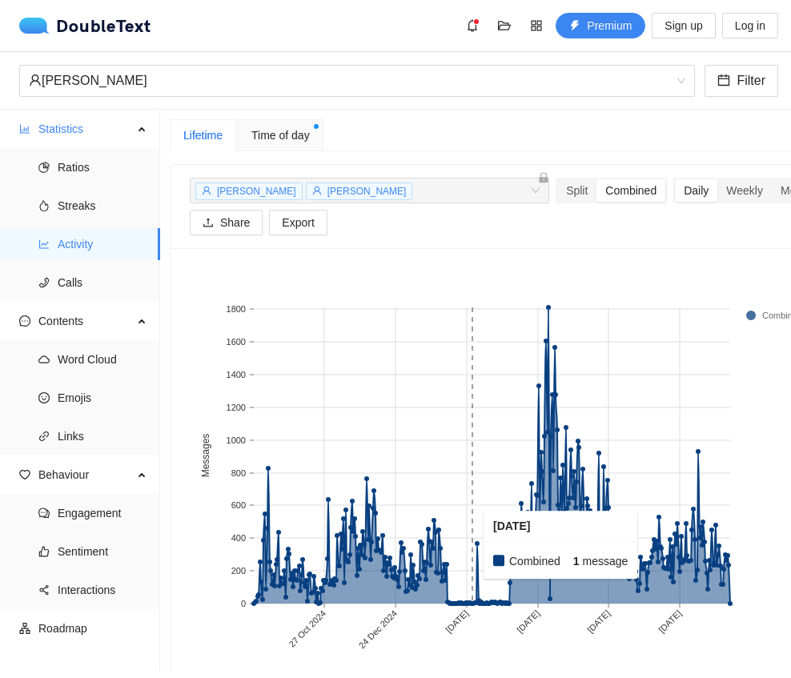
click at [473, 550] on rect at bounding box center [474, 455] width 2 height 296
click at [483, 546] on rect at bounding box center [484, 455] width 2 height 296
click at [479, 547] on rect at bounding box center [479, 455] width 2 height 296
click at [478, 543] on rect at bounding box center [479, 455] width 2 height 296
click at [475, 546] on rect at bounding box center [475, 455] width 2 height 296
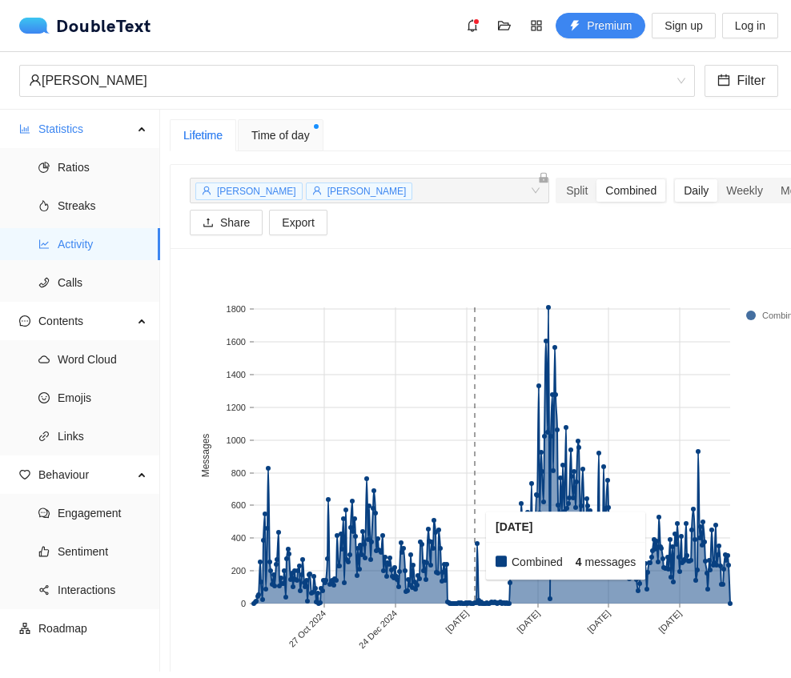
click at [475, 546] on rect at bounding box center [475, 455] width 2 height 296
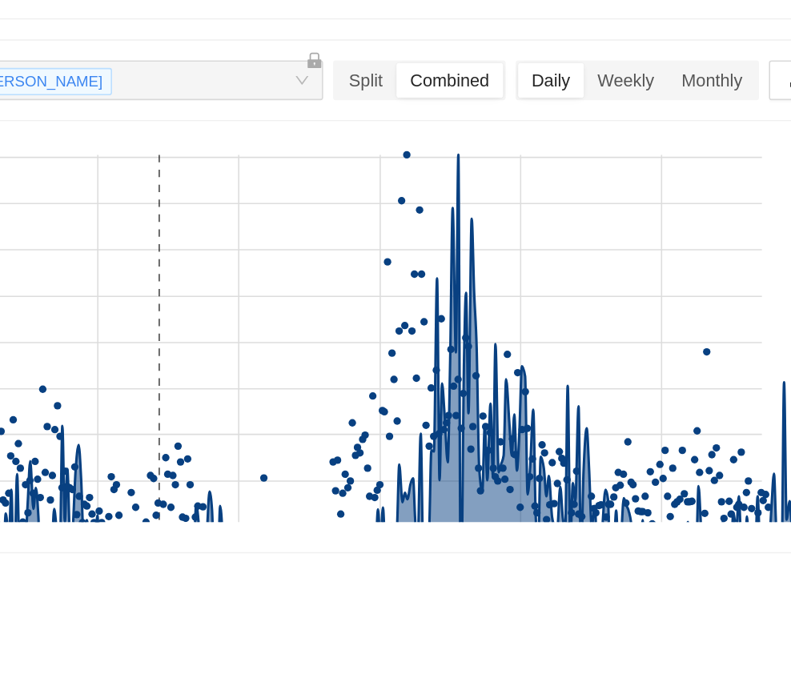
scroll to position [4, 0]
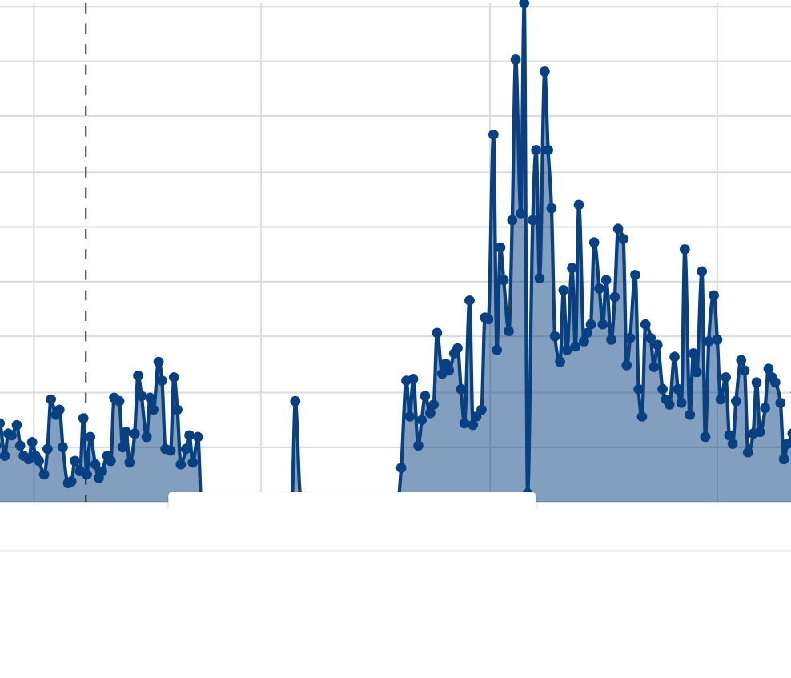
click at [387, 277] on rect at bounding box center [388, 394] width 2 height 234
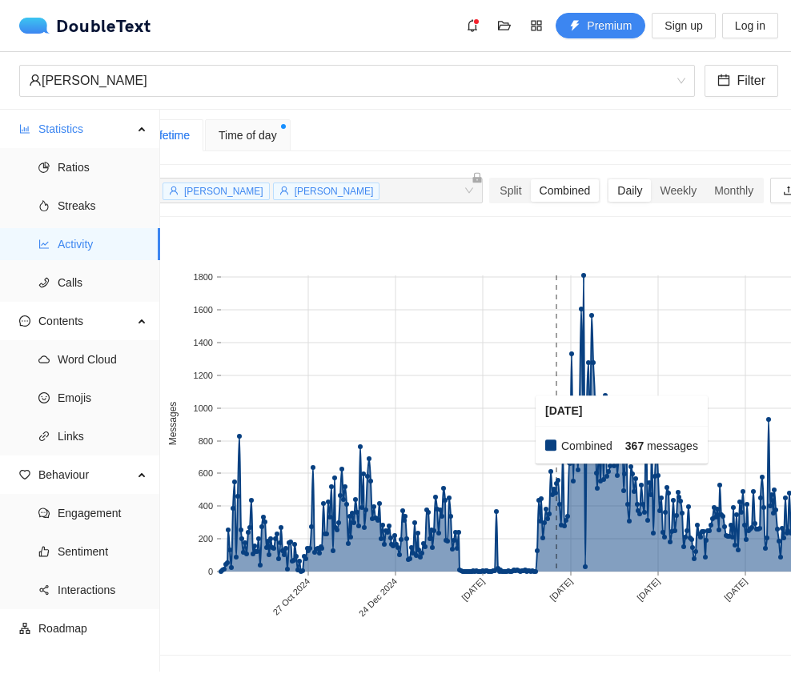
scroll to position [0, 31]
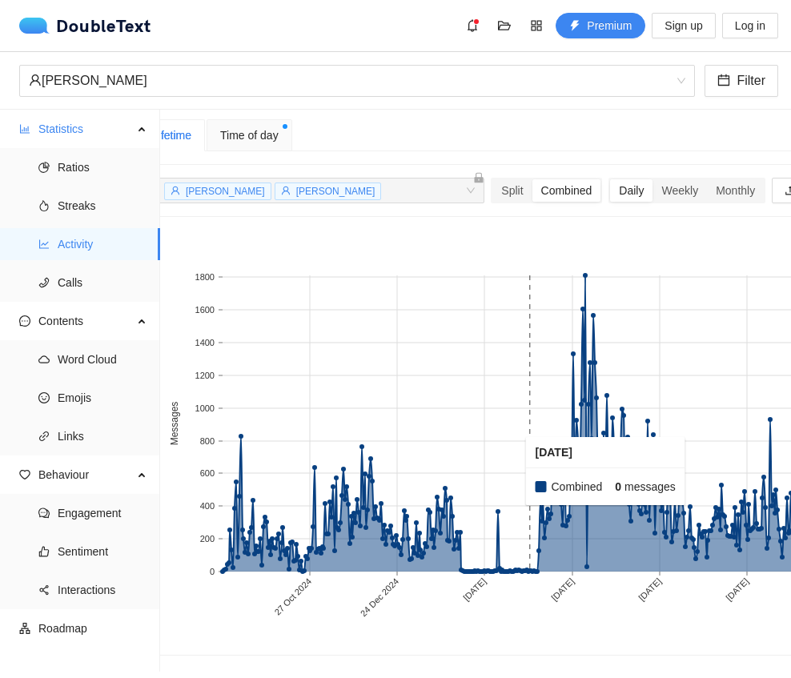
click at [503, 506] on rect at bounding box center [504, 423] width 2 height 296
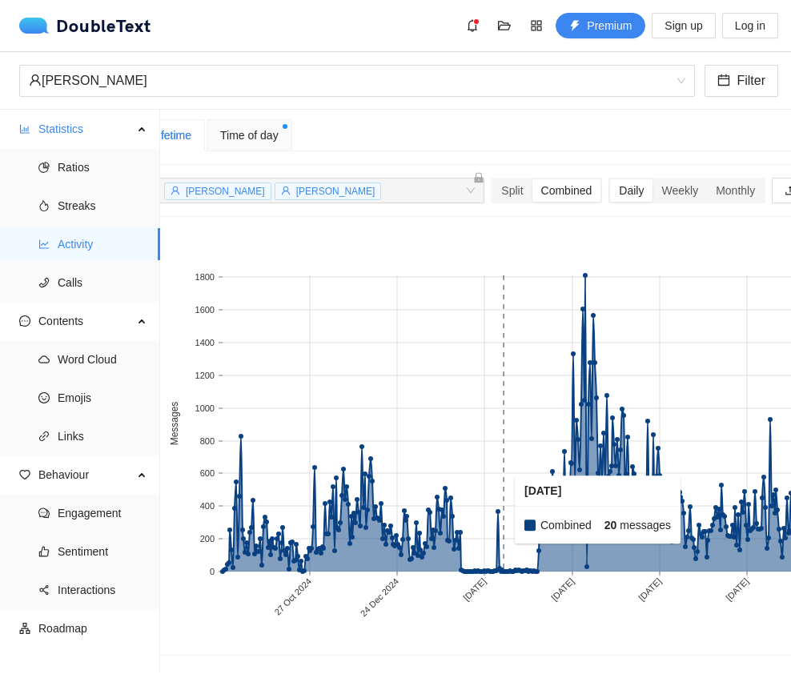
click at [499, 509] on rect at bounding box center [500, 423] width 2 height 296
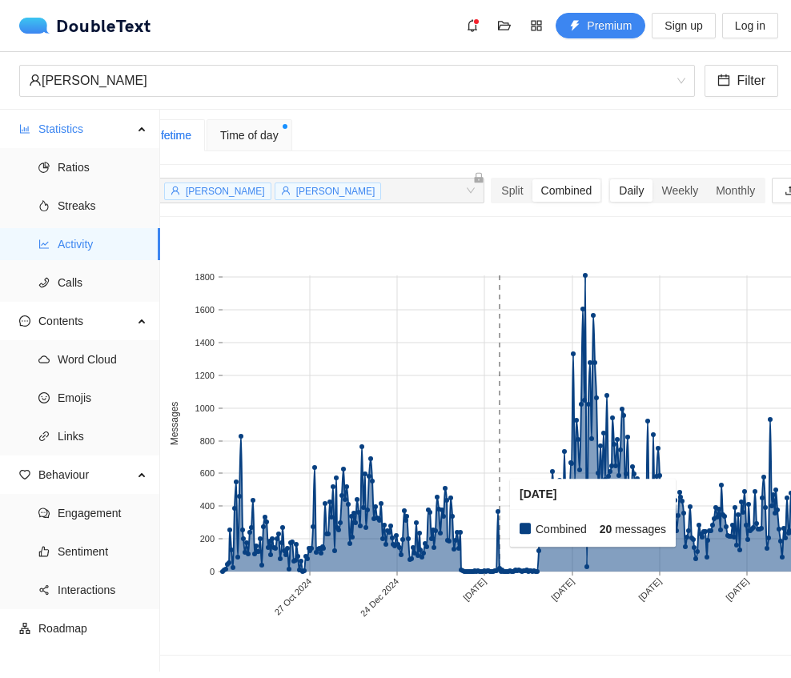
click at [358, 438] on rect at bounding box center [359, 423] width 2 height 296
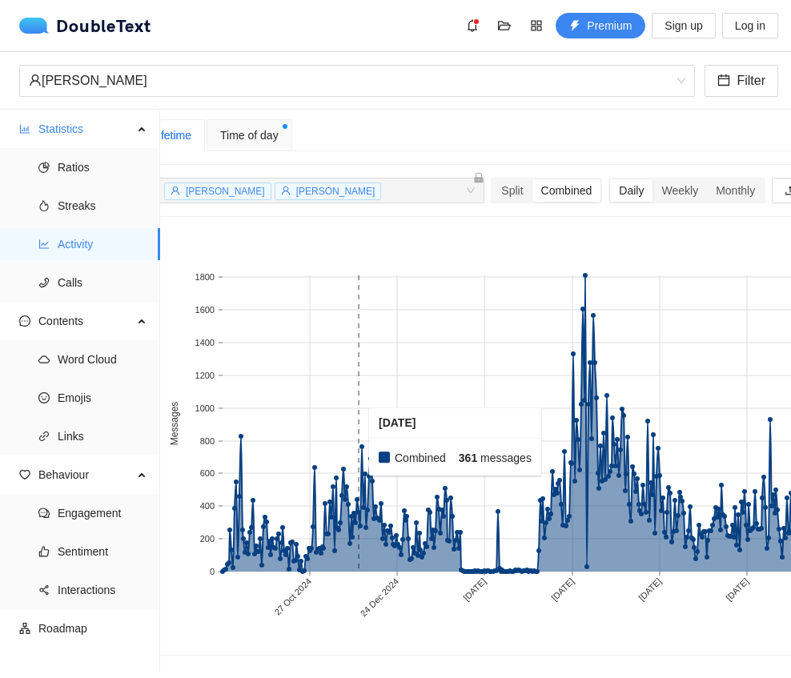
click at [244, 447] on rect at bounding box center [245, 423] width 2 height 296
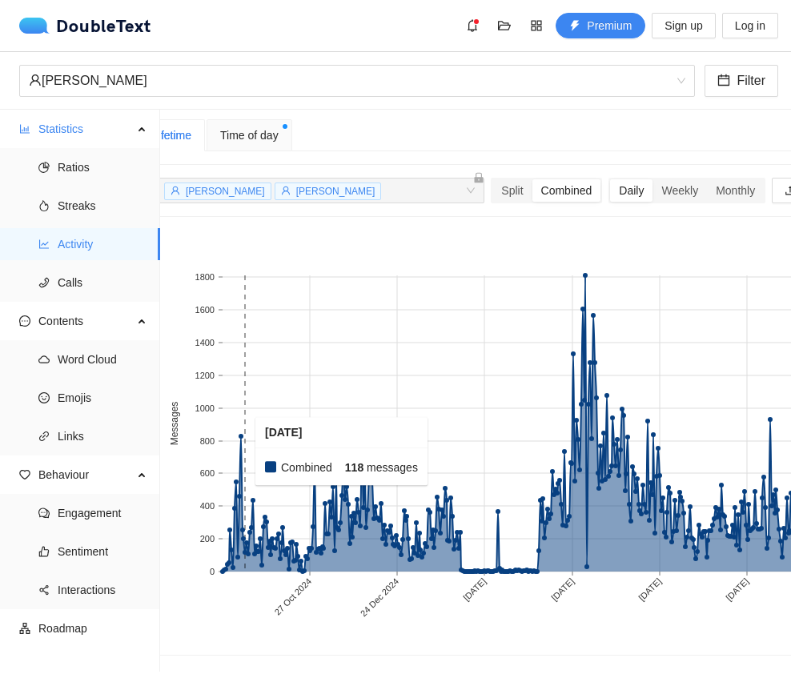
click at [247, 439] on rect at bounding box center [248, 423] width 2 height 296
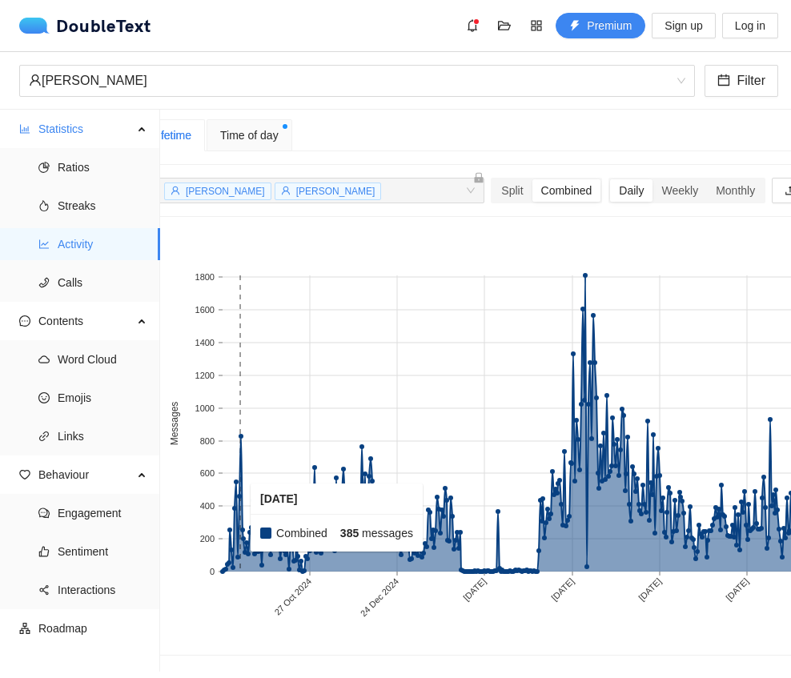
click at [234, 567] on rect at bounding box center [235, 423] width 2 height 296
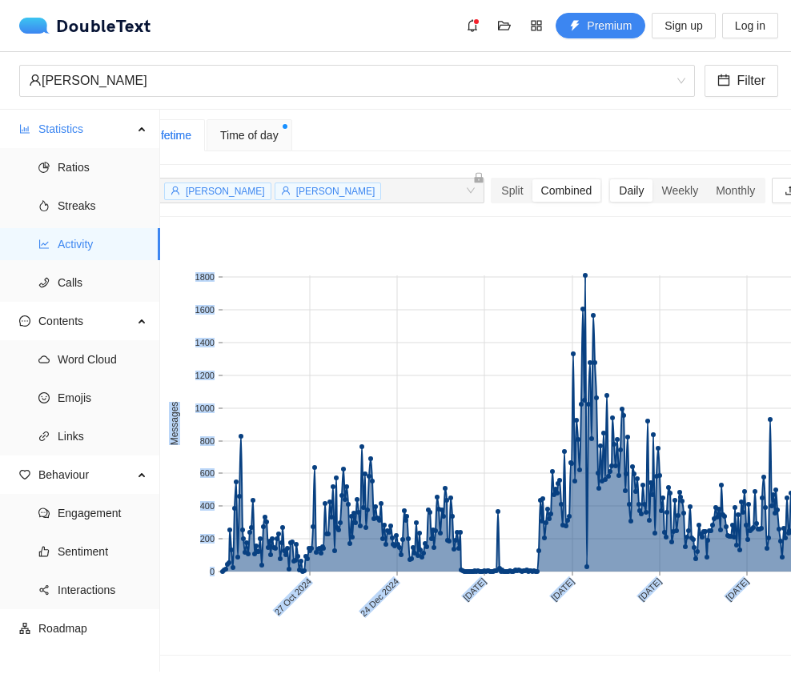
click at [279, 126] on span "Time of day" at bounding box center [249, 135] width 58 height 18
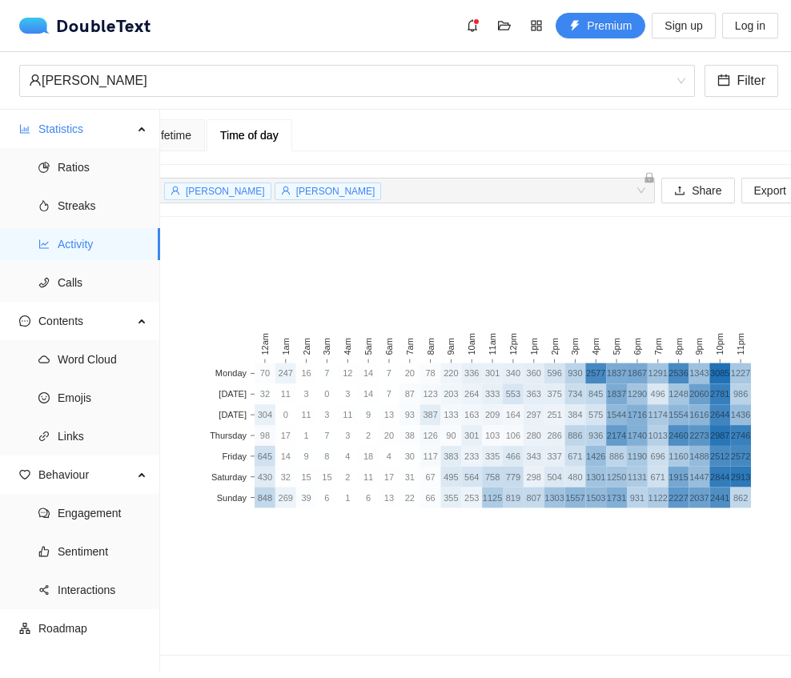
click at [275, 137] on span "Time of day" at bounding box center [249, 135] width 58 height 11
click at [186, 138] on div "Lifetime" at bounding box center [171, 135] width 39 height 18
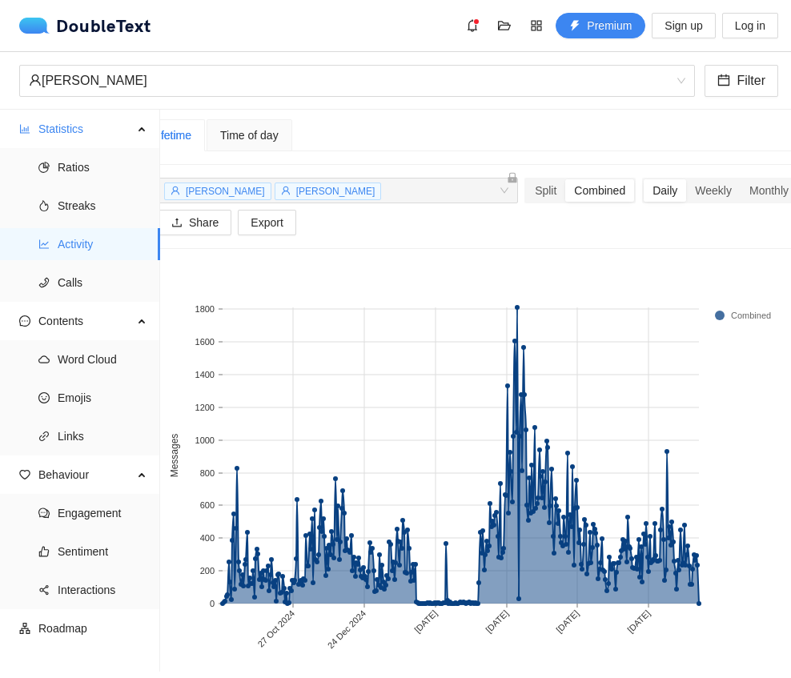
click at [166, 126] on div "Lifetime" at bounding box center [171, 135] width 39 height 18
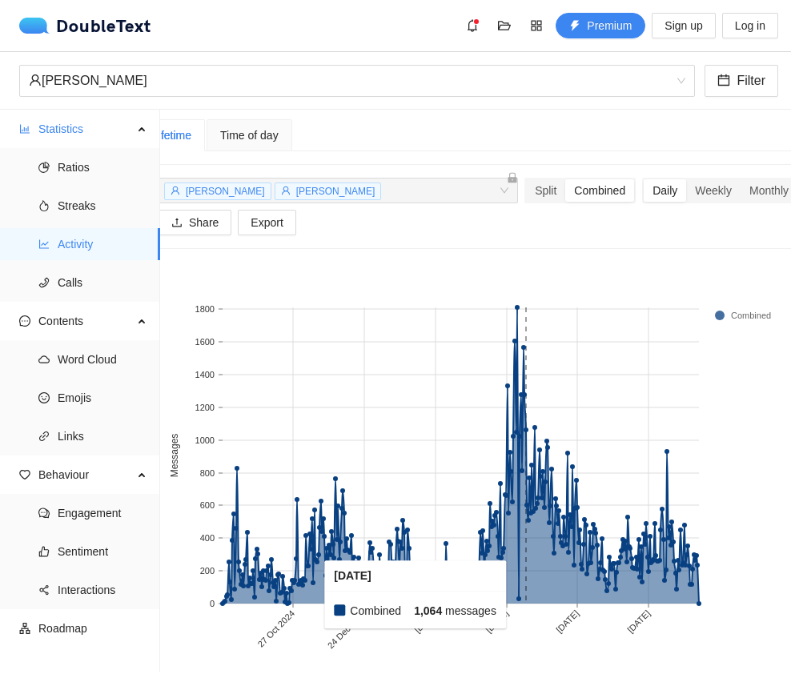
click at [525, 591] on rect at bounding box center [526, 455] width 2 height 296
click at [518, 599] on rect at bounding box center [519, 455] width 2 height 296
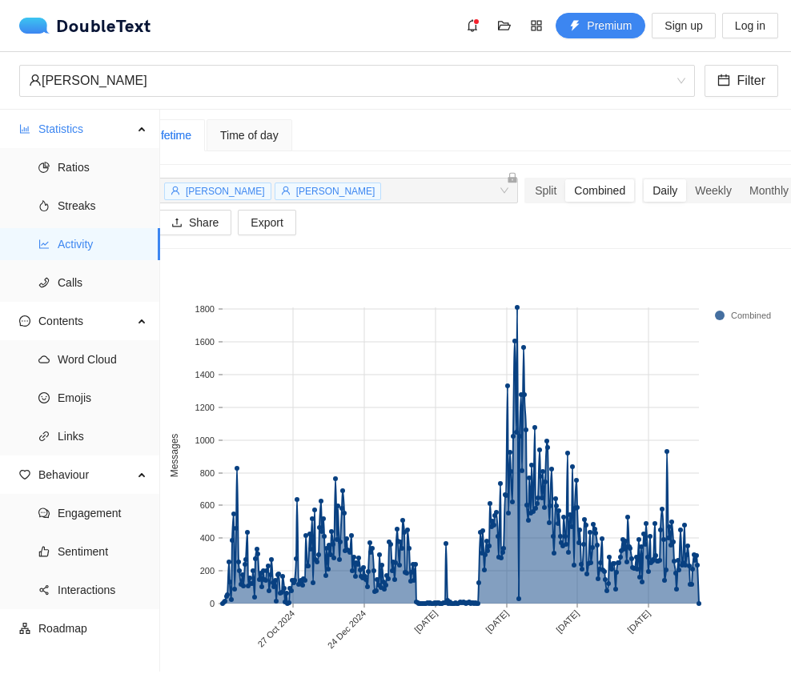
click at [526, 192] on div "Split" at bounding box center [545, 190] width 39 height 22
click at [526, 179] on input "Split" at bounding box center [526, 179] width 0 height 0
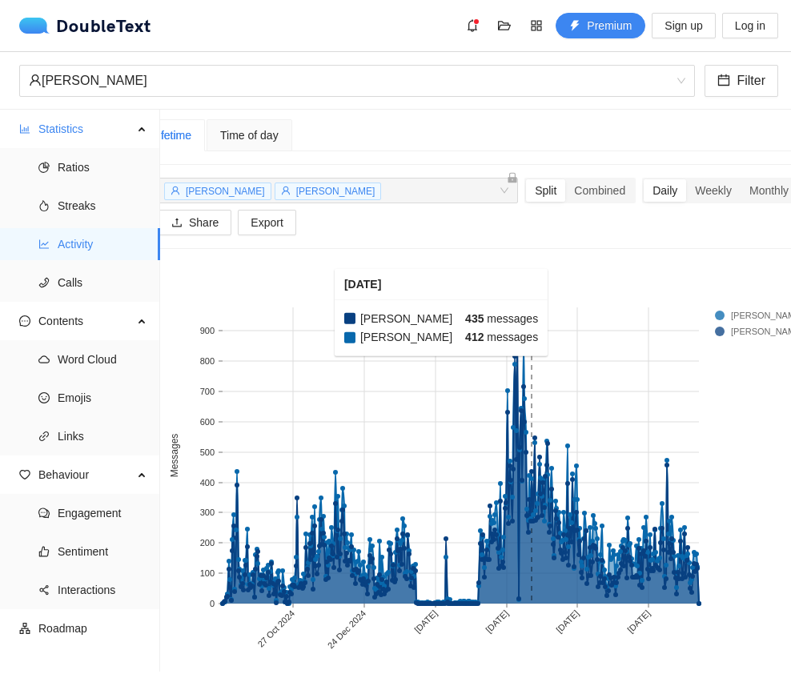
click at [531, 308] on rect at bounding box center [532, 455] width 2 height 296
click at [545, 323] on rect at bounding box center [597, 455] width 2 height 296
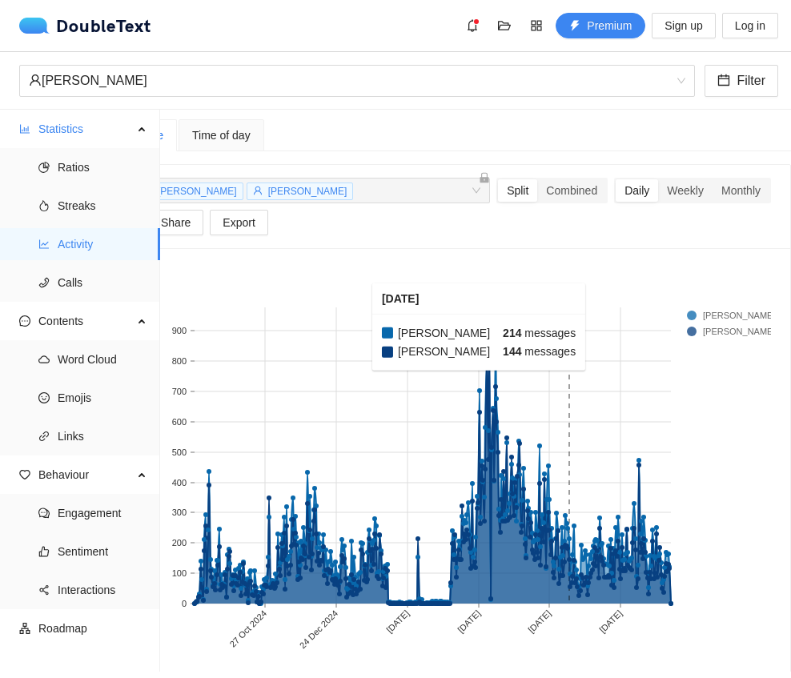
scroll to position [0, 69]
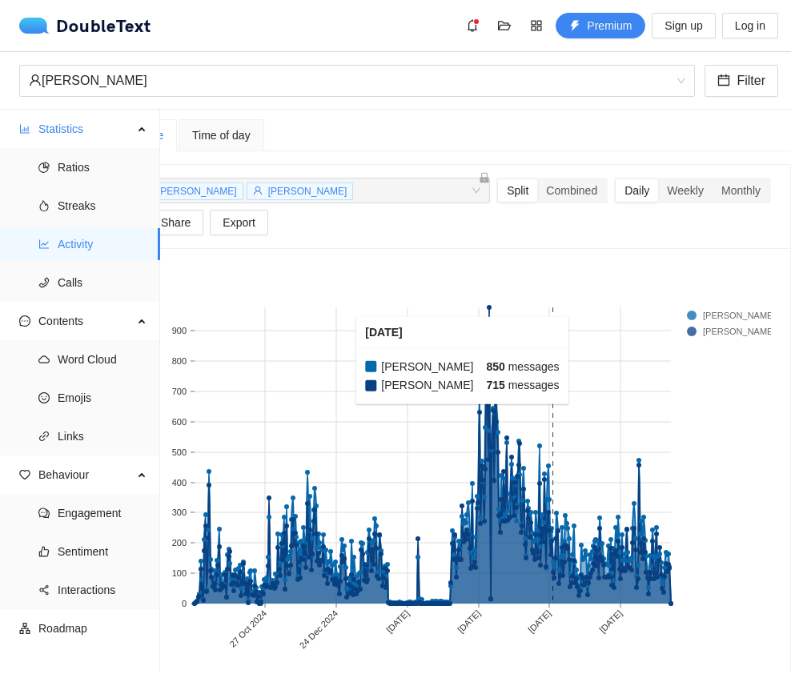
click at [495, 474] on rect at bounding box center [496, 455] width 2 height 296
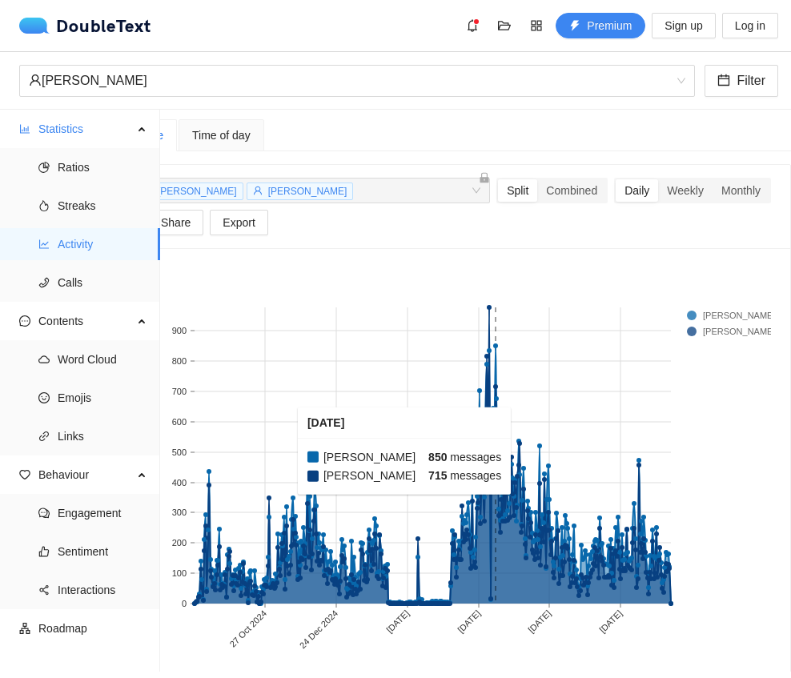
click at [495, 310] on rect at bounding box center [496, 455] width 2 height 296
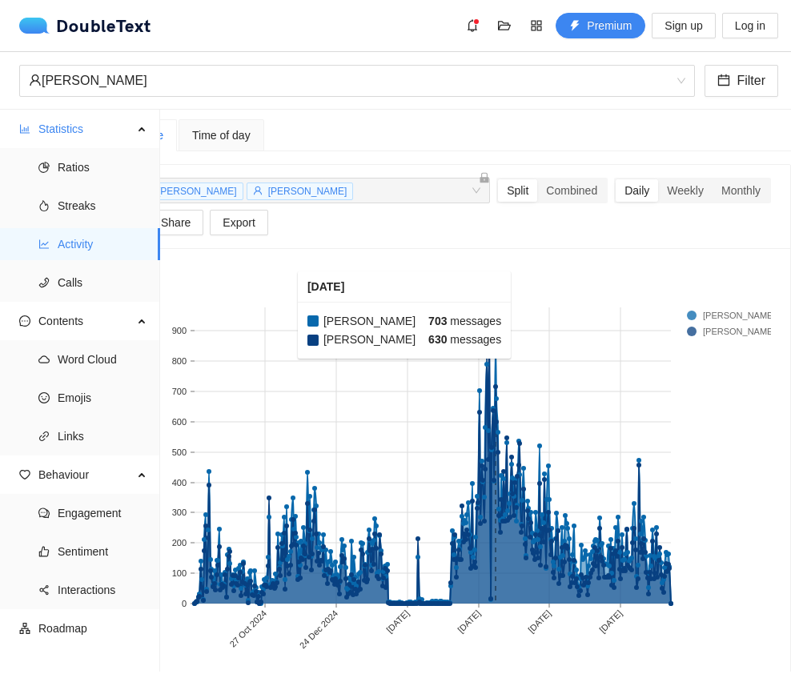
click at [479, 330] on rect at bounding box center [480, 455] width 2 height 296
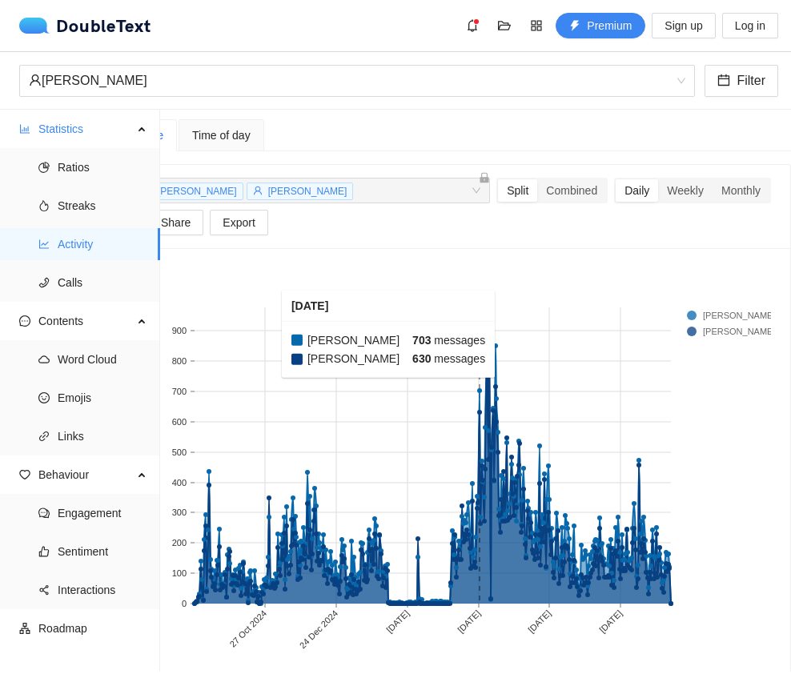
click at [495, 339] on rect at bounding box center [496, 455] width 2 height 296
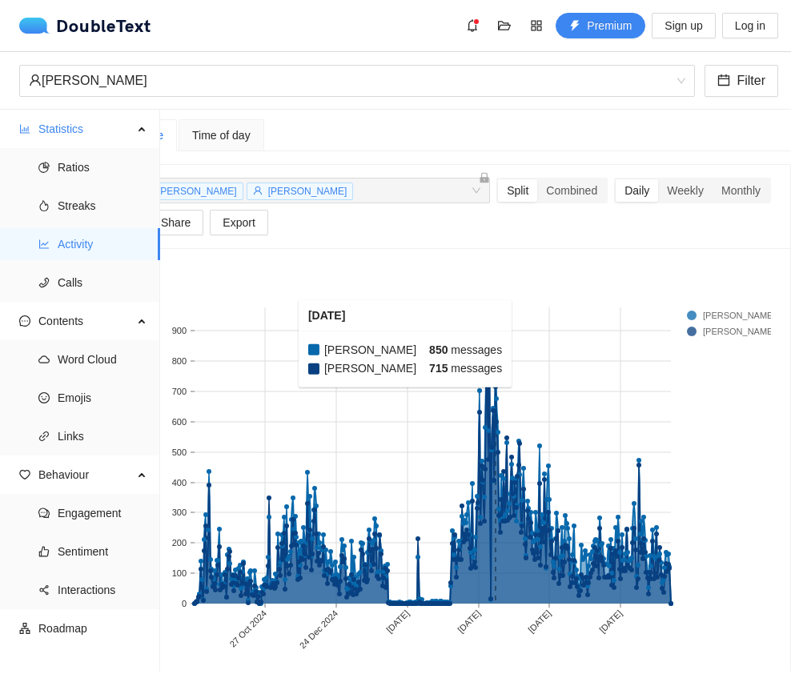
click at [492, 329] on rect at bounding box center [493, 455] width 2 height 296
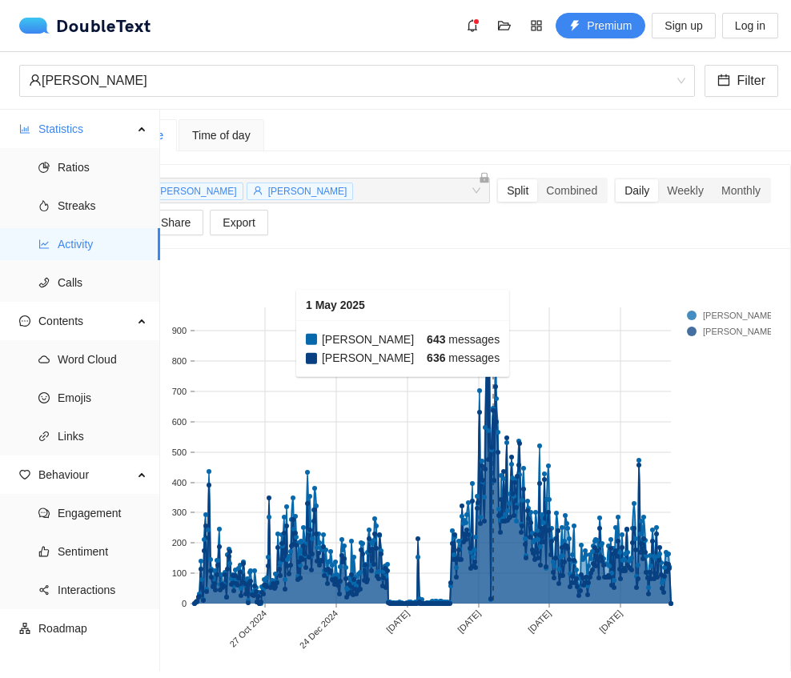
click at [483, 359] on rect at bounding box center [484, 455] width 2 height 296
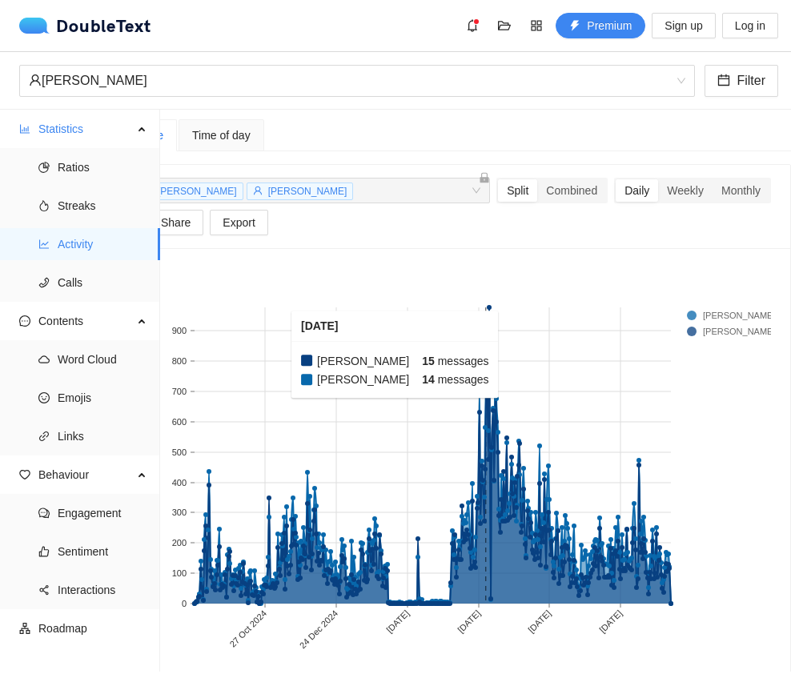
click at [490, 335] on rect at bounding box center [491, 455] width 2 height 296
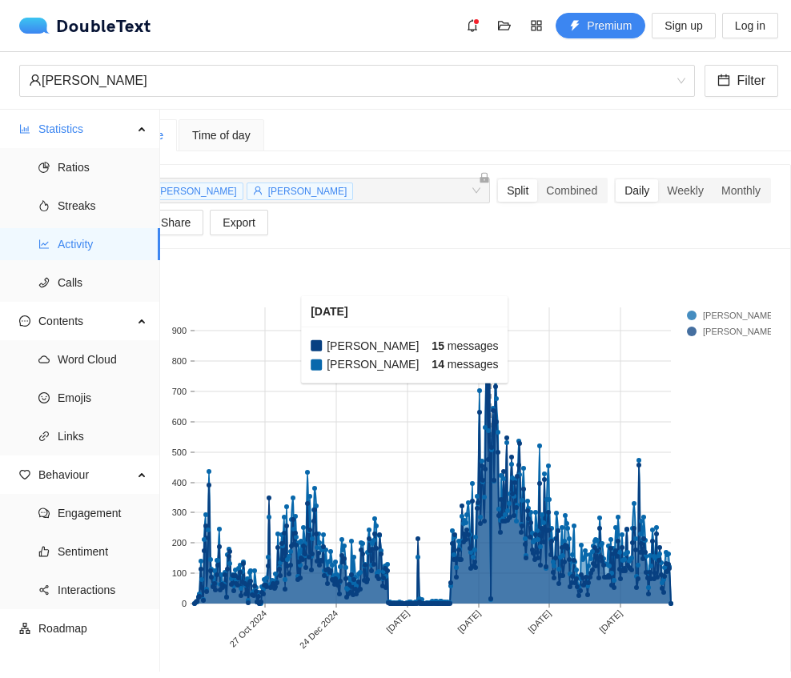
click at [492, 423] on rect at bounding box center [493, 455] width 2 height 296
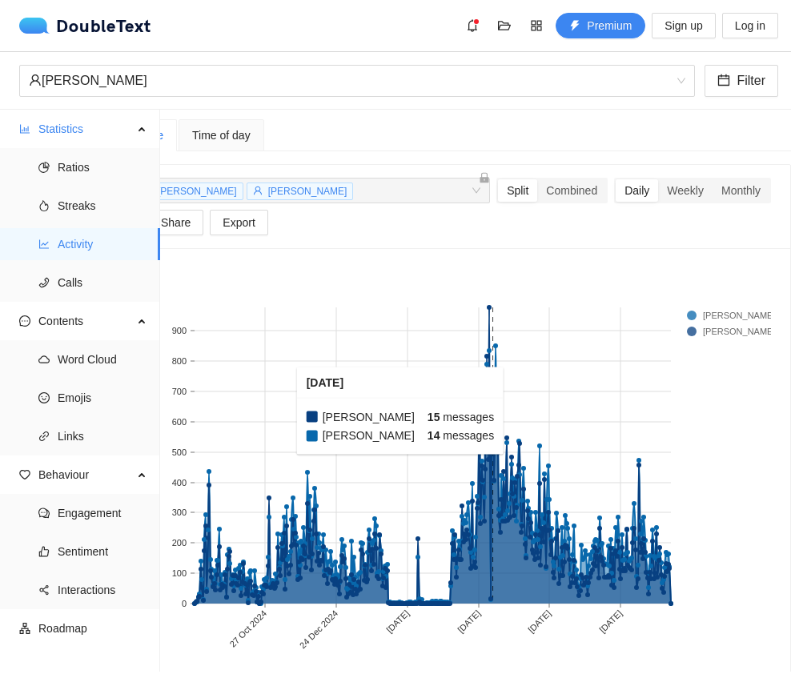
click at [490, 311] on rect at bounding box center [491, 455] width 2 height 296
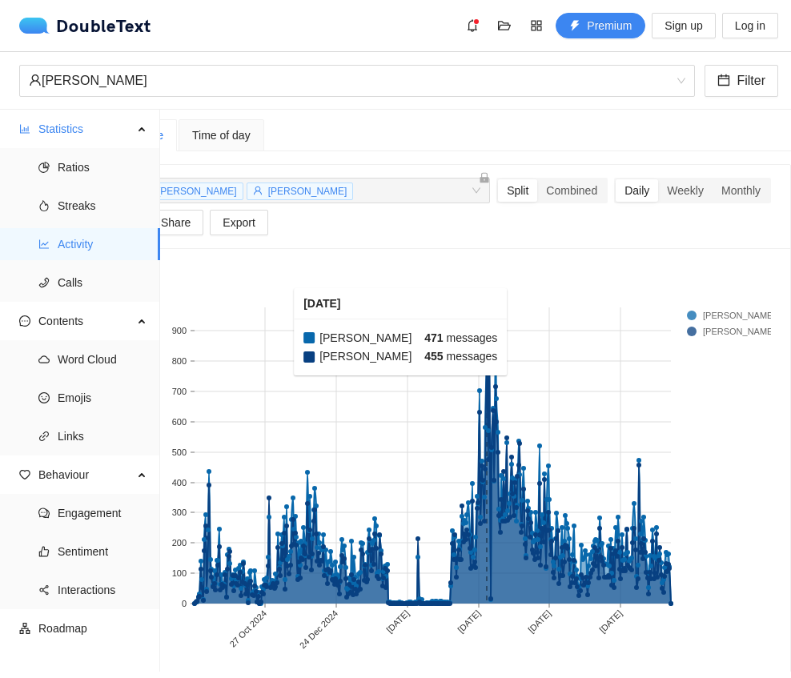
click at [481, 347] on rect at bounding box center [482, 455] width 2 height 296
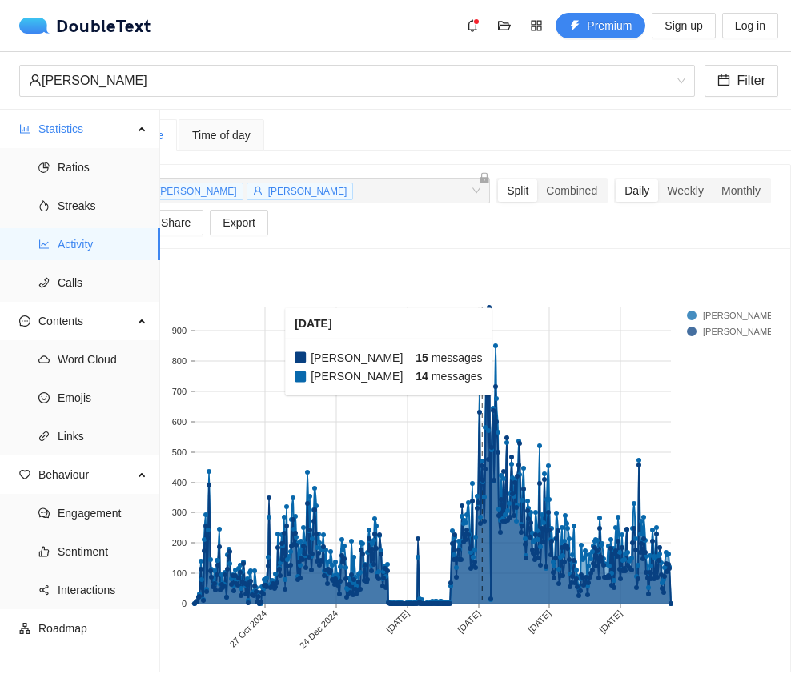
click at [490, 341] on rect at bounding box center [491, 455] width 2 height 296
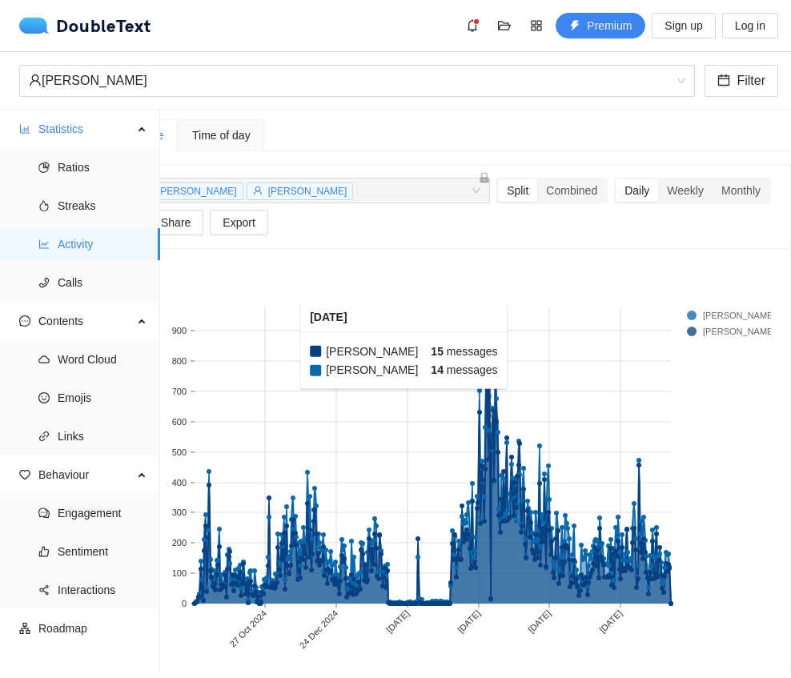
click at [494, 339] on rect at bounding box center [495, 455] width 2 height 296
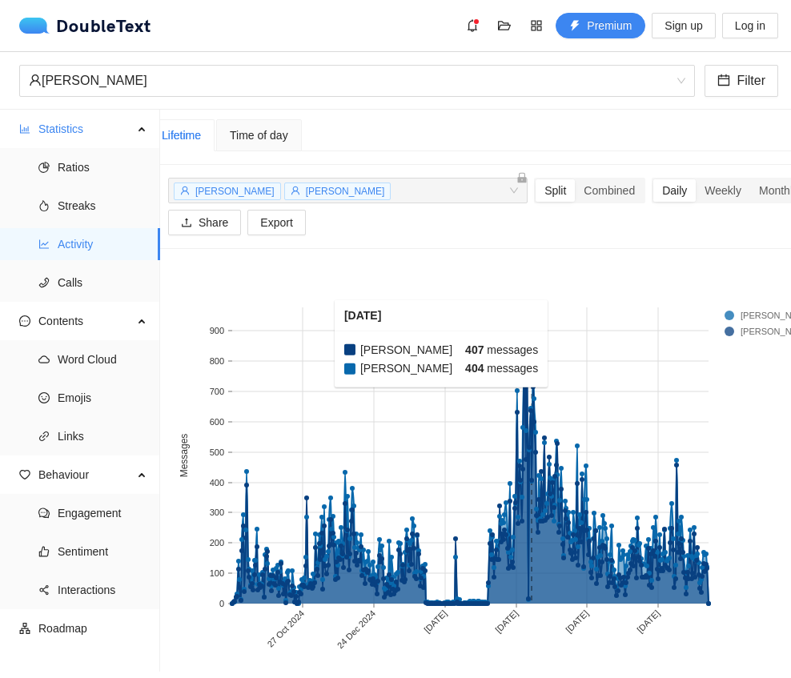
scroll to position [0, 22]
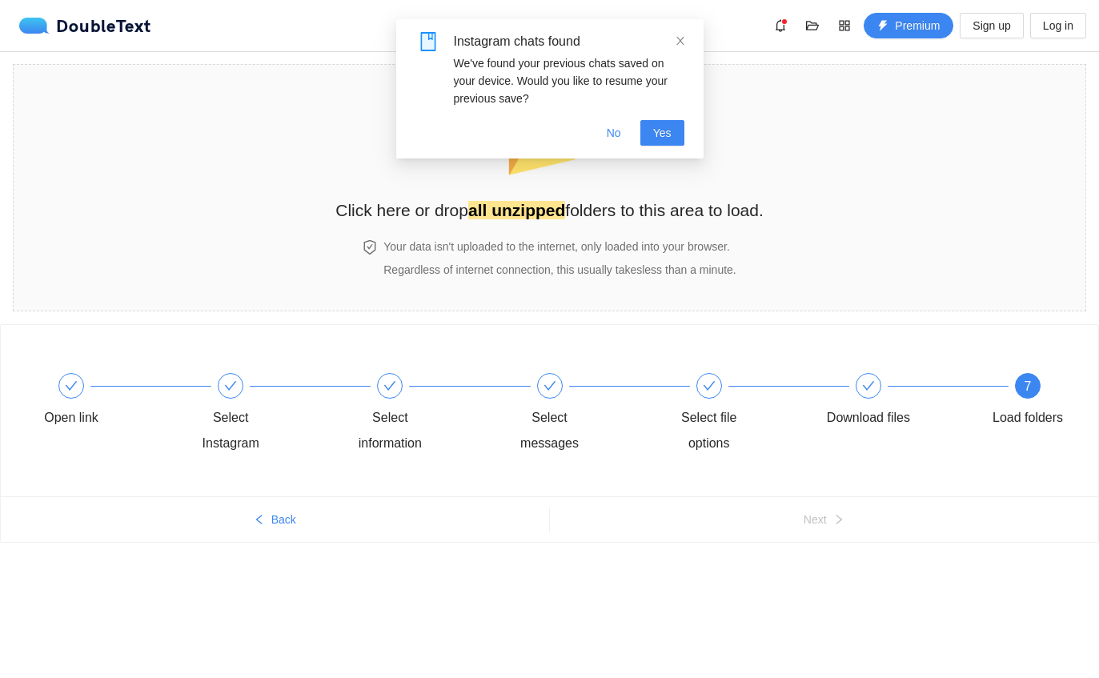
click at [611, 143] on button "No" at bounding box center [614, 133] width 40 height 26
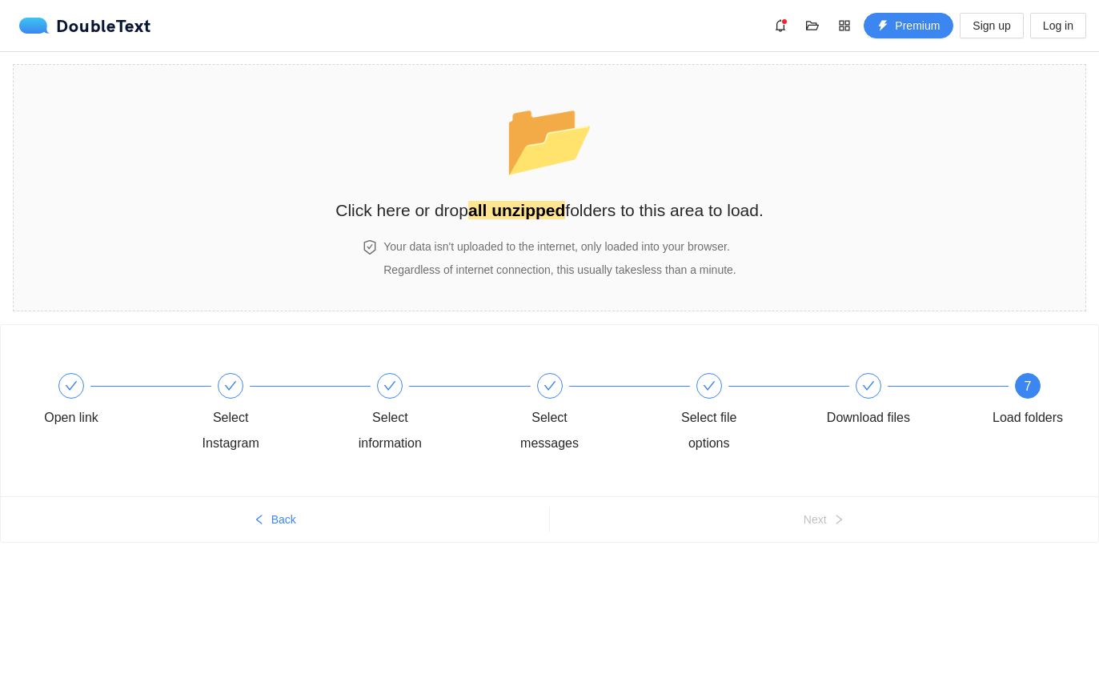
click at [601, 190] on div "📂 Click here or drop all unzipped folders to this area to load." at bounding box center [549, 152] width 428 height 142
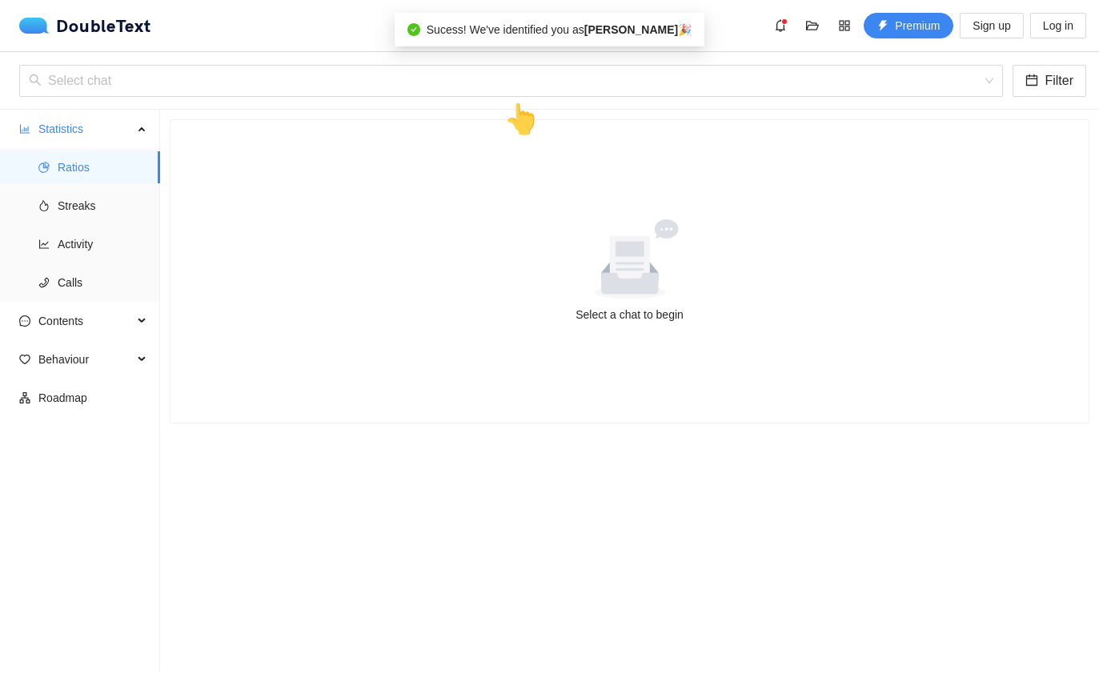
click at [670, 238] on icon at bounding box center [666, 228] width 24 height 19
click at [587, 337] on div "Select a chat to begin" at bounding box center [629, 271] width 918 height 303
click at [599, 293] on ellipse at bounding box center [629, 293] width 71 height 14
click at [635, 281] on icon at bounding box center [629, 267] width 57 height 53
click at [656, 95] on input "search" at bounding box center [505, 81] width 953 height 30
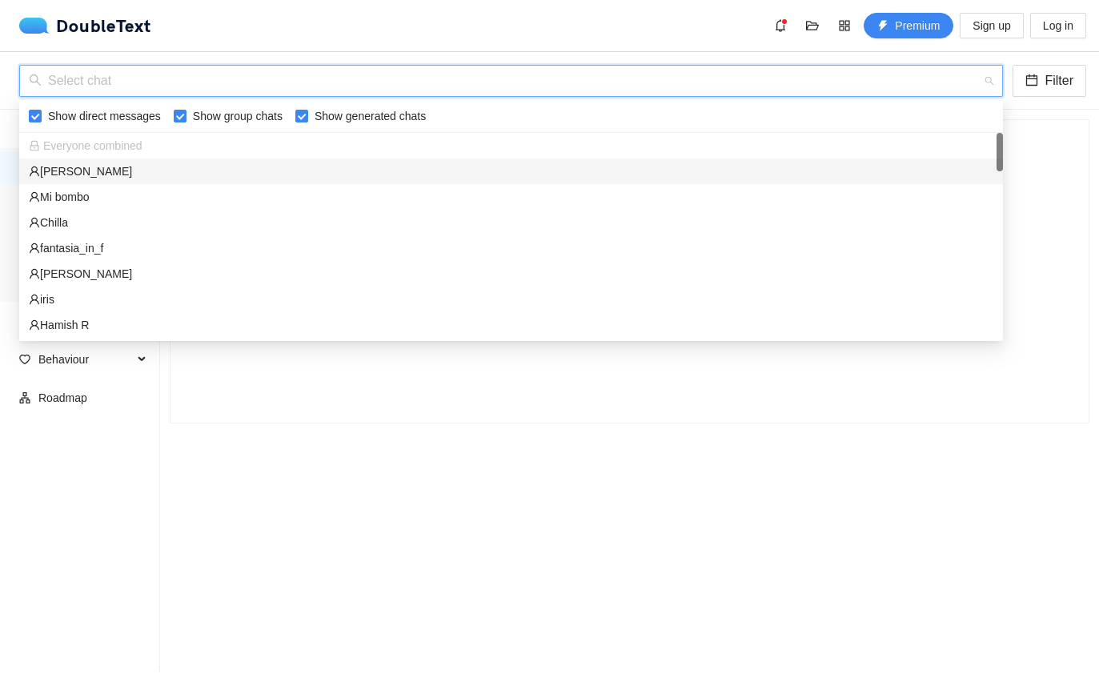
click at [637, 71] on input "search" at bounding box center [505, 81] width 953 height 30
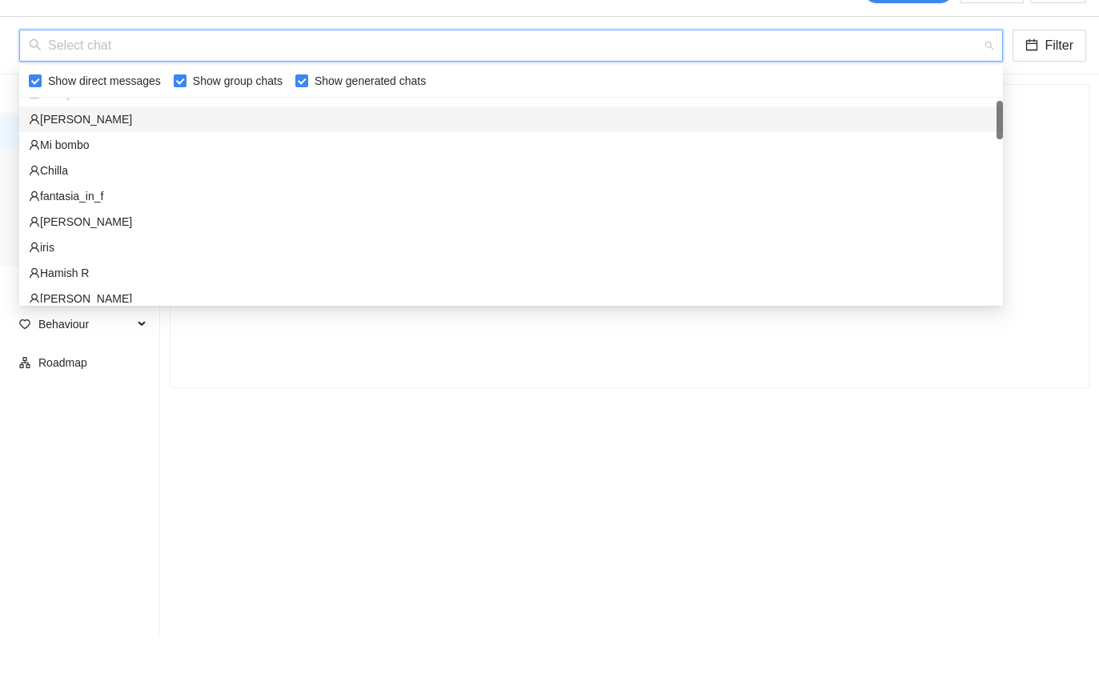
scroll to position [14, 0]
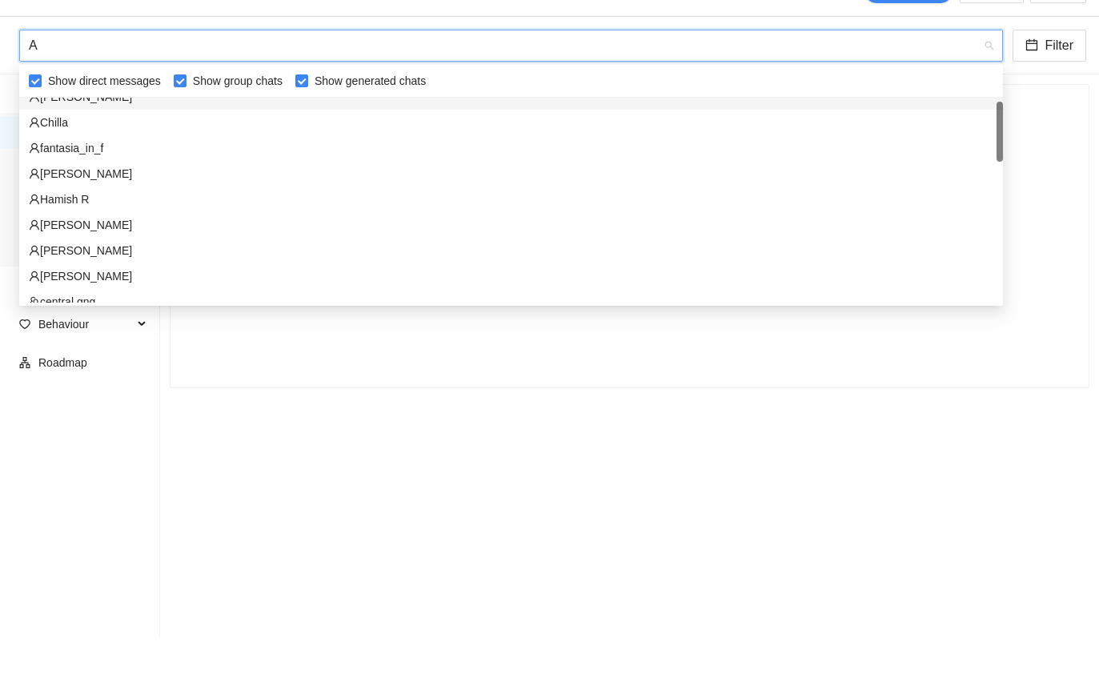
type input "Am"
click at [36, 280] on icon "user" at bounding box center [34, 285] width 11 height 11
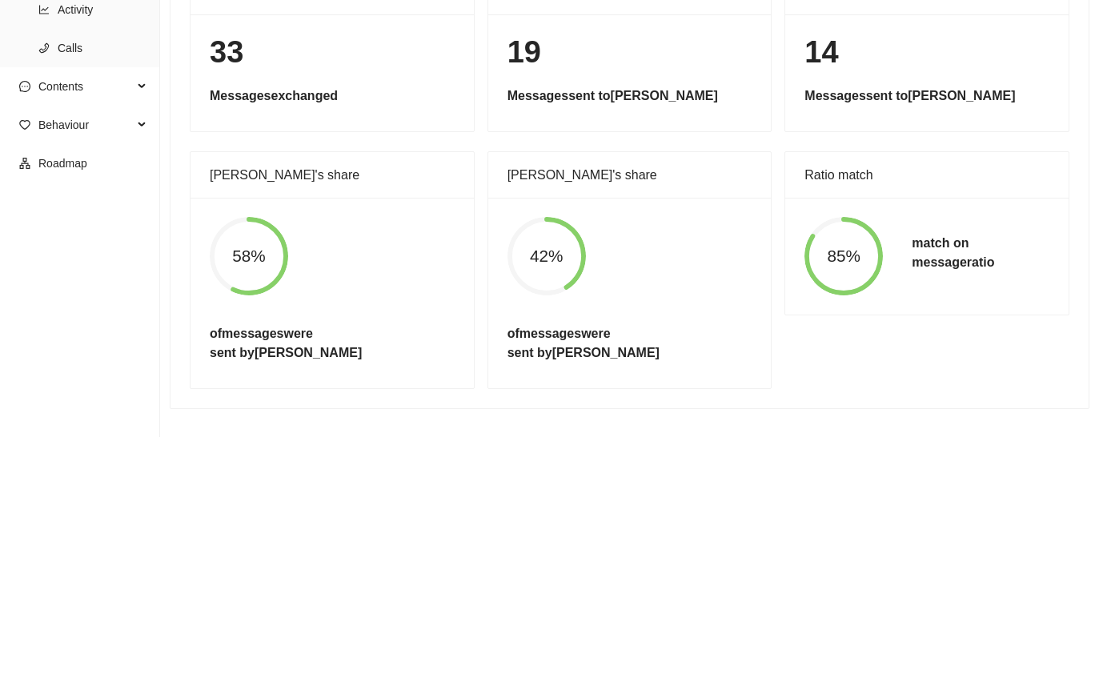
scroll to position [45, 0]
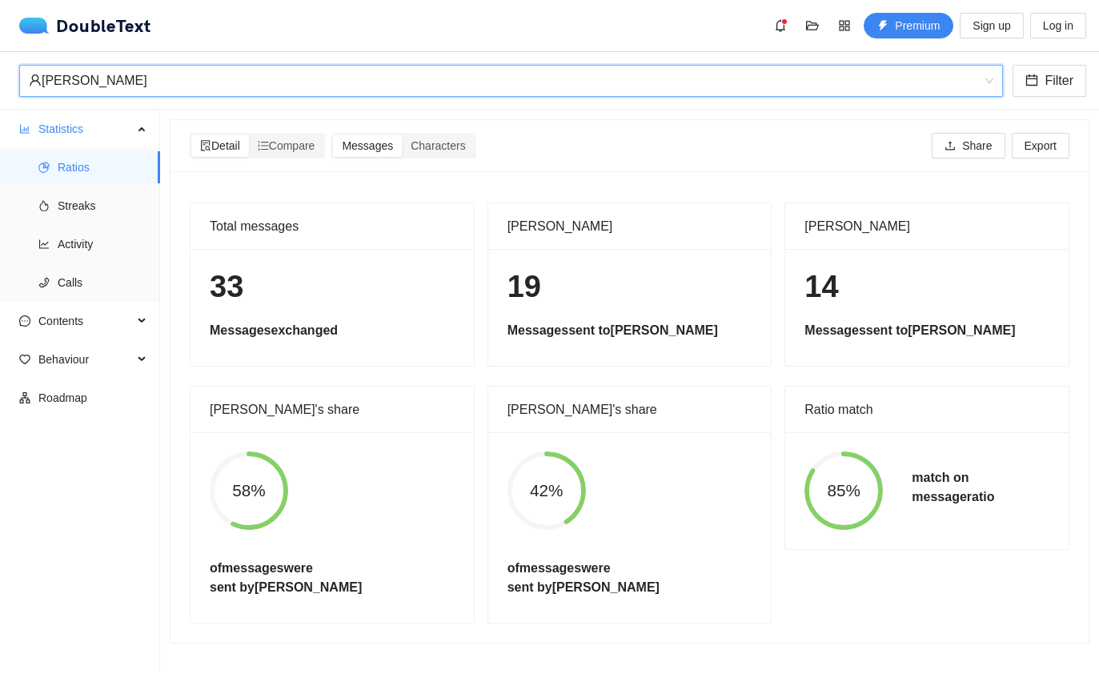
click at [287, 139] on span "Compare" at bounding box center [287, 145] width 58 height 13
click at [249, 134] on input "Compare" at bounding box center [249, 134] width 0 height 0
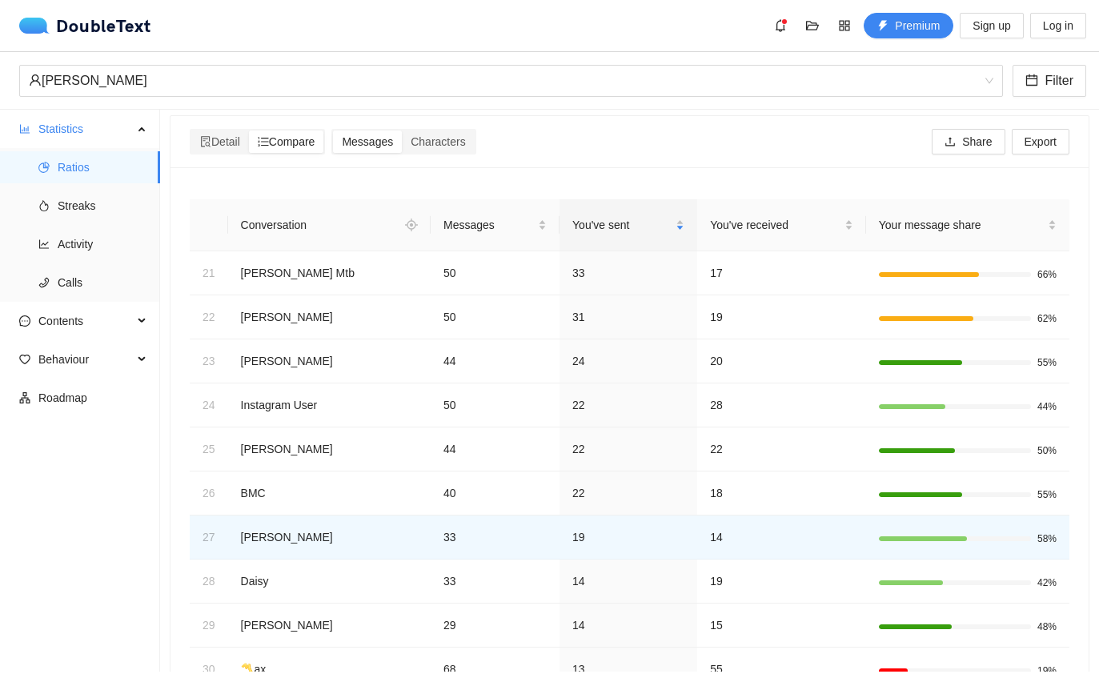
scroll to position [6, 0]
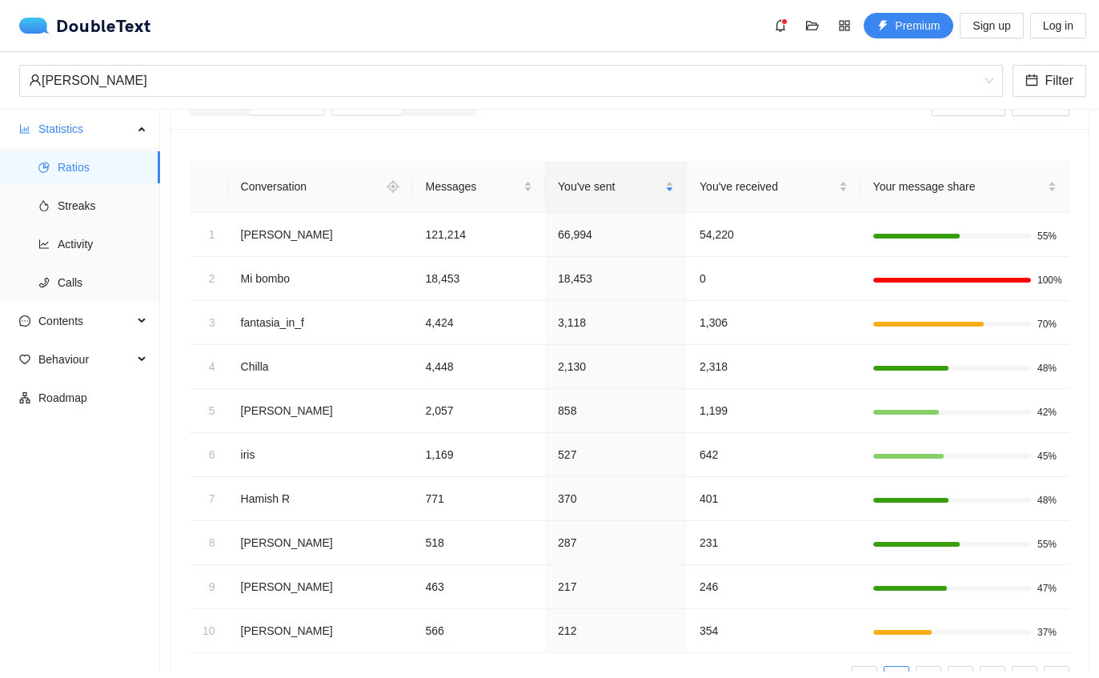
scroll to position [41, 0]
